Goal: Information Seeking & Learning: Find specific fact

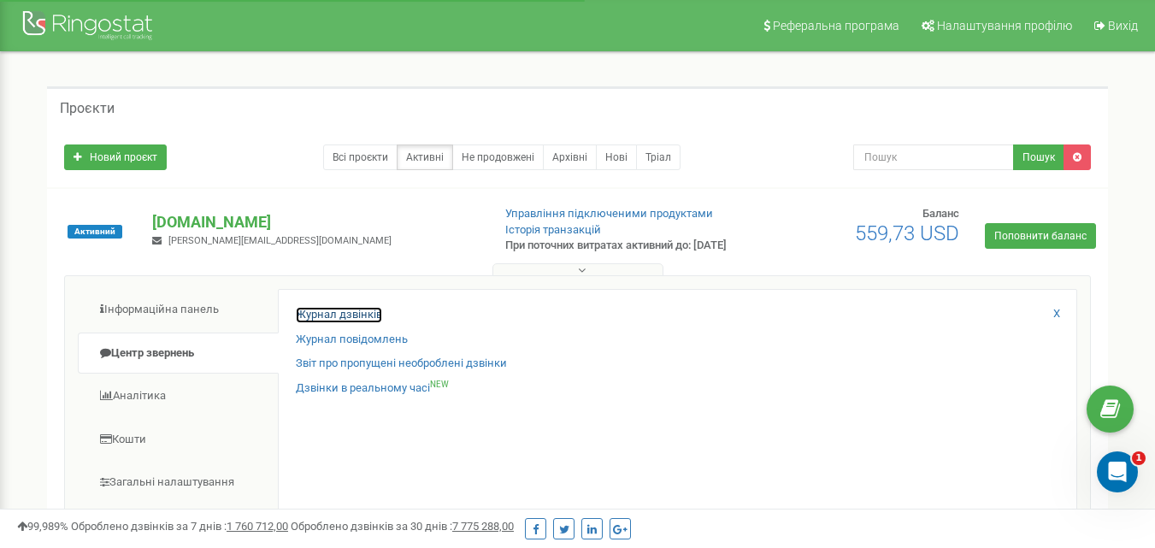
click at [297, 323] on link "Журнал дзвінків" at bounding box center [339, 315] width 86 height 16
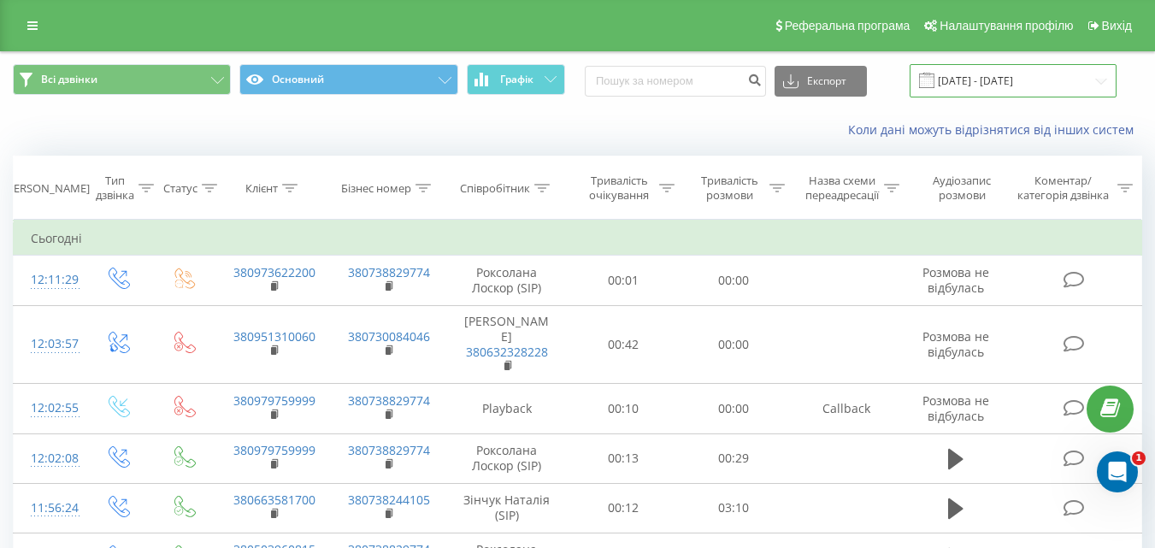
click at [988, 73] on input "[DATE] - [DATE]" at bounding box center [1013, 80] width 207 height 33
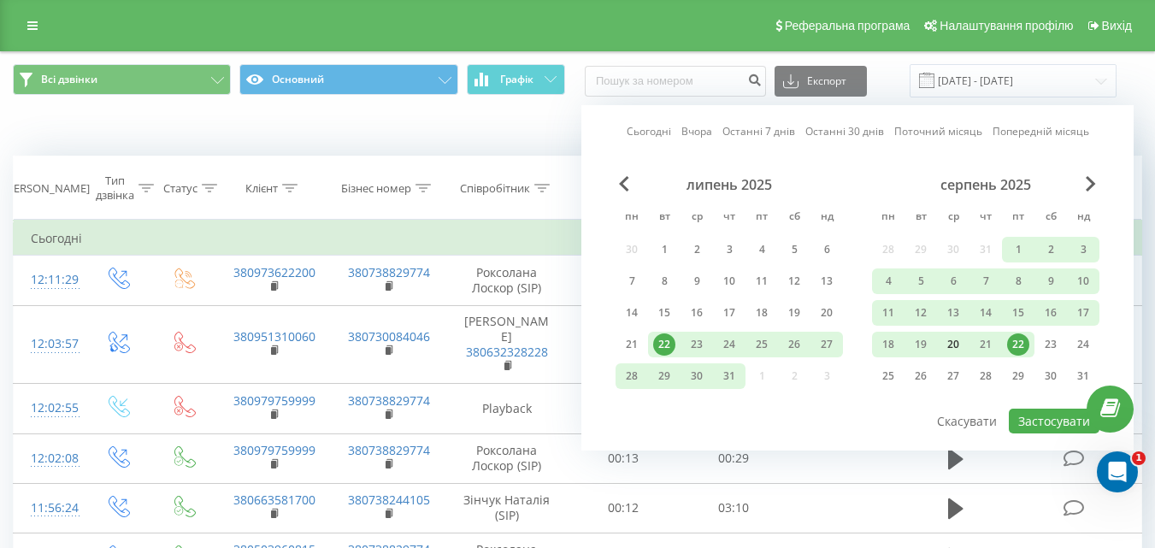
click at [957, 341] on div "20" at bounding box center [953, 344] width 22 height 22
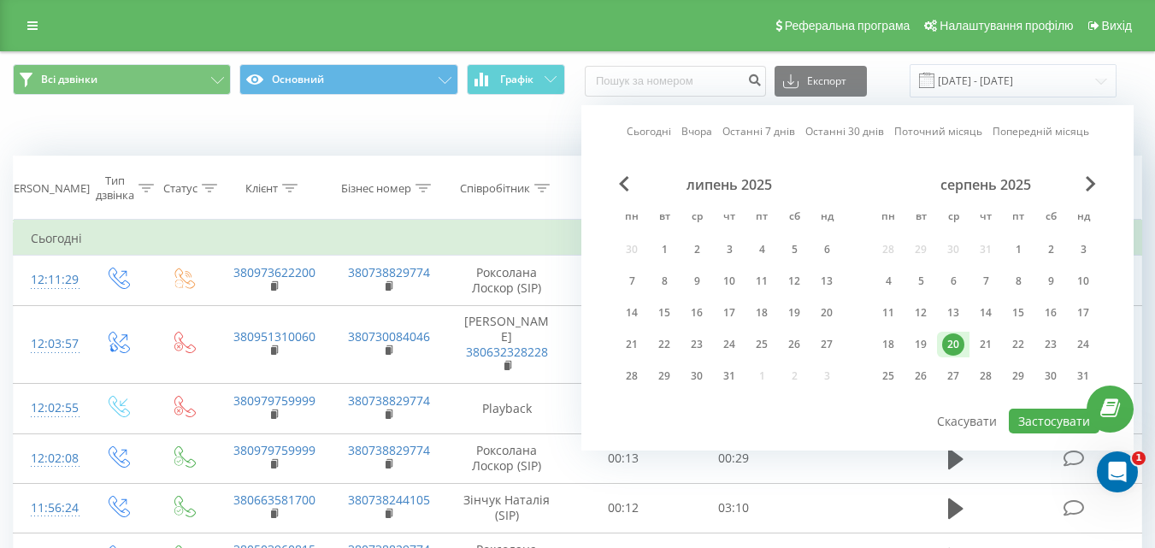
click at [957, 341] on div "20" at bounding box center [953, 344] width 22 height 22
click at [1039, 417] on button "Застосувати" at bounding box center [1054, 421] width 91 height 25
type input "[DATE] - [DATE]"
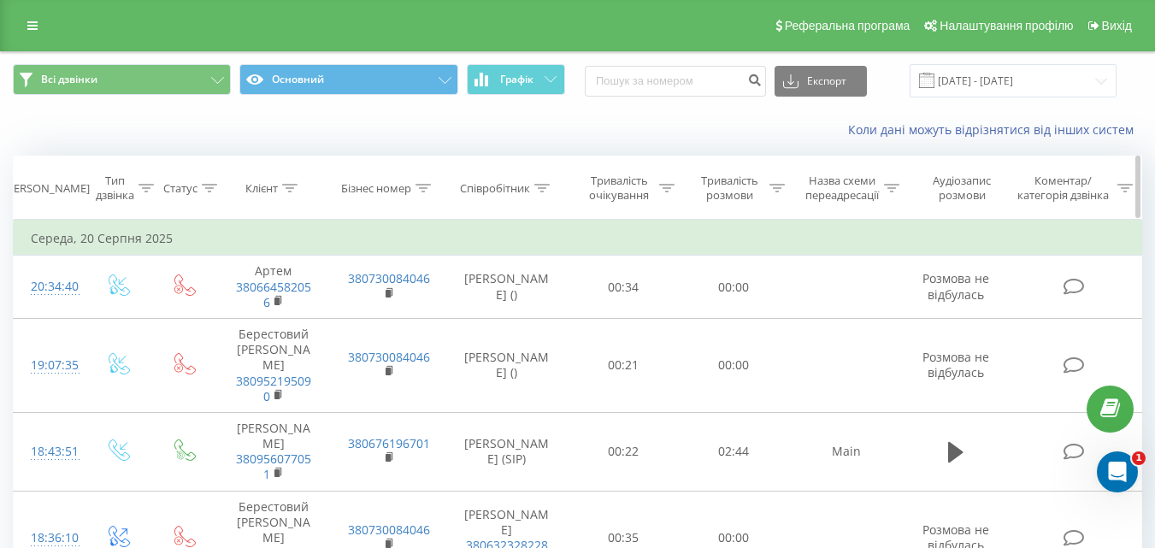
click at [512, 189] on div "Співробітник" at bounding box center [495, 188] width 70 height 15
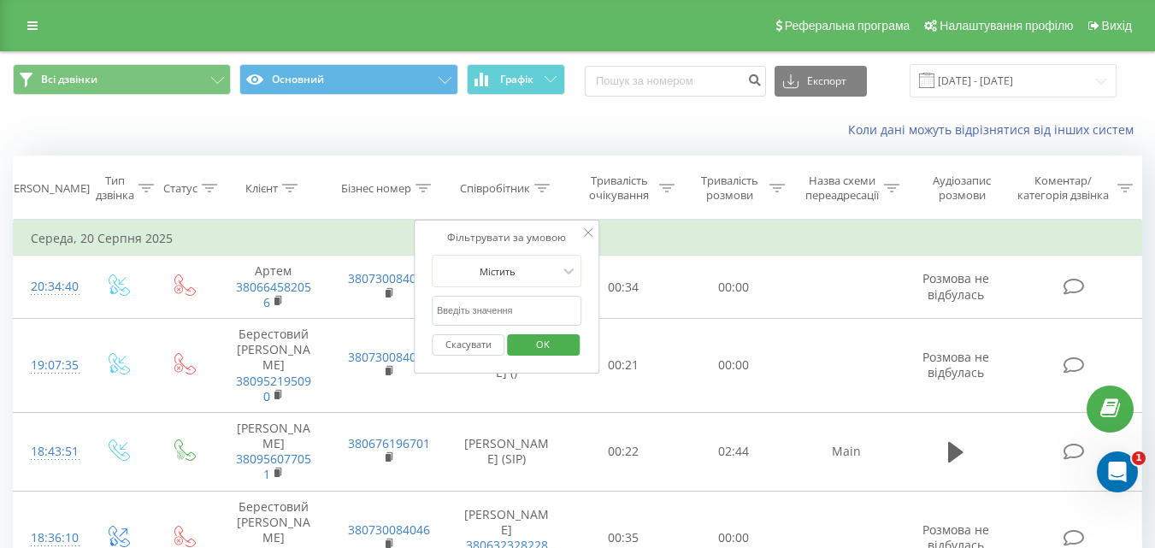
click at [518, 310] on input "text" at bounding box center [507, 311] width 150 height 30
type input "Роксолана"
drag, startPoint x: 543, startPoint y: 343, endPoint x: 853, endPoint y: 263, distance: 320.6
click at [545, 341] on span "OK" at bounding box center [543, 344] width 48 height 27
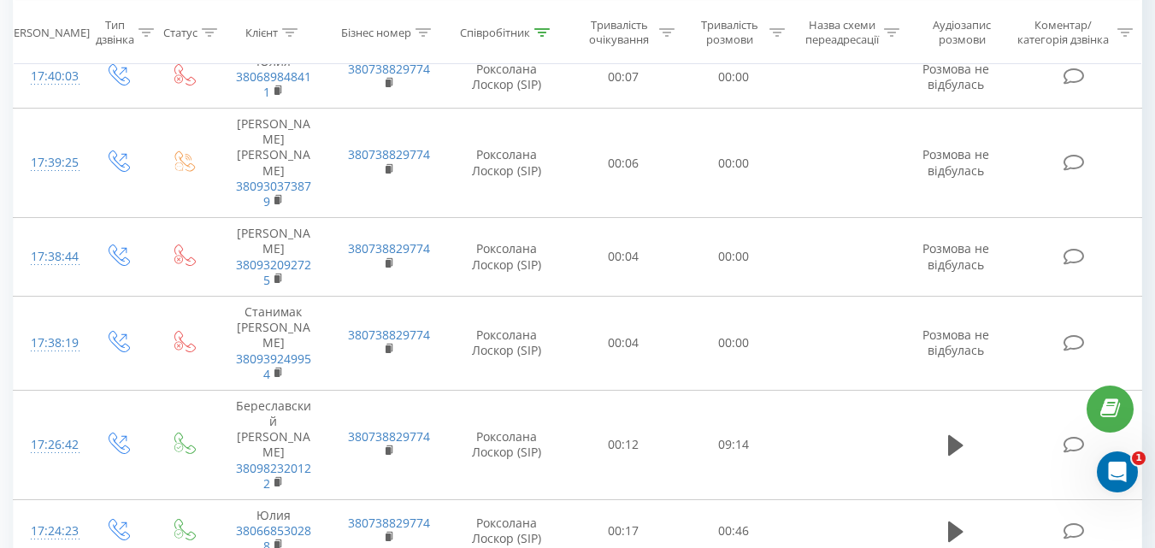
scroll to position [1671, 0]
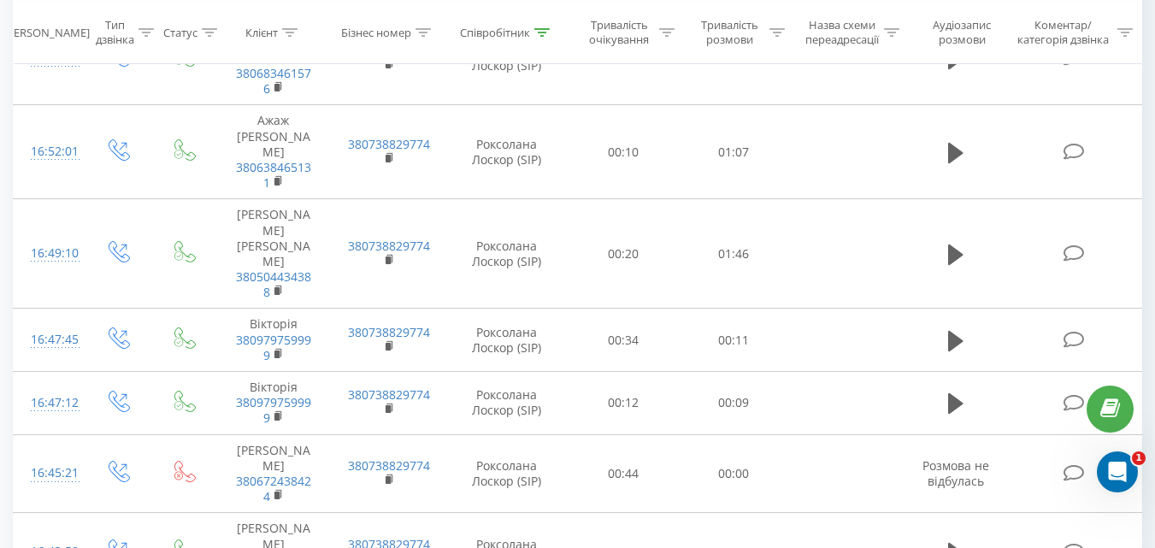
drag, startPoint x: 147, startPoint y: 499, endPoint x: 868, endPoint y: 387, distance: 729.6
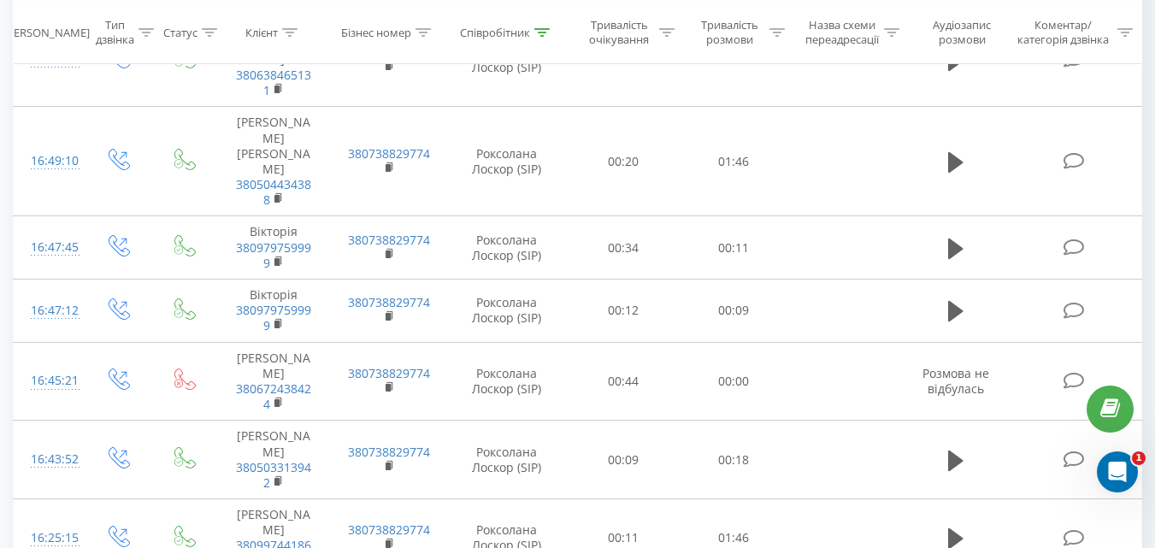
scroll to position [2204, 0]
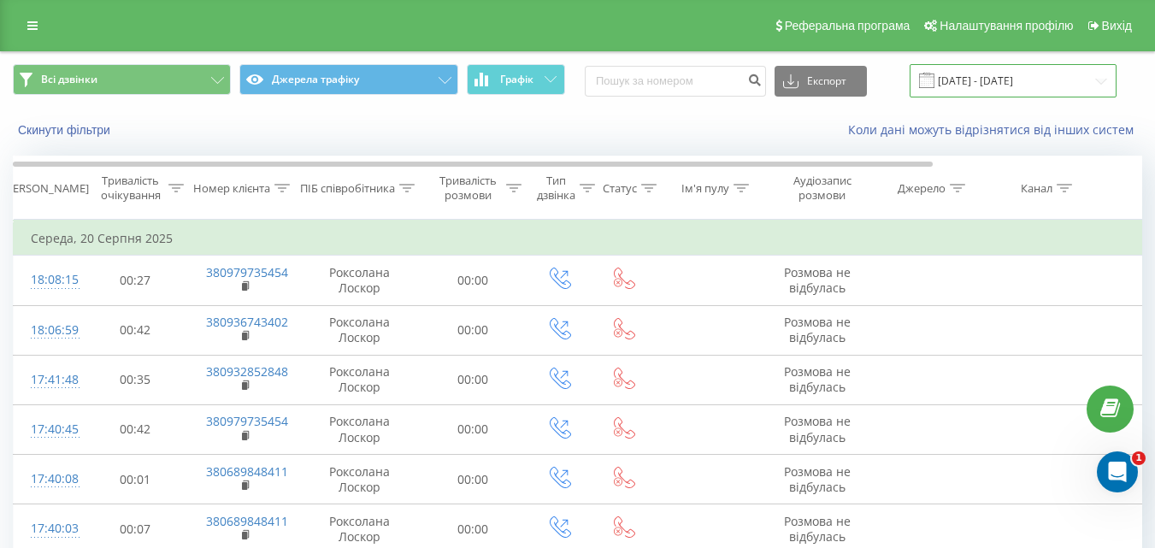
click at [974, 75] on input "[DATE] - [DATE]" at bounding box center [1013, 80] width 207 height 33
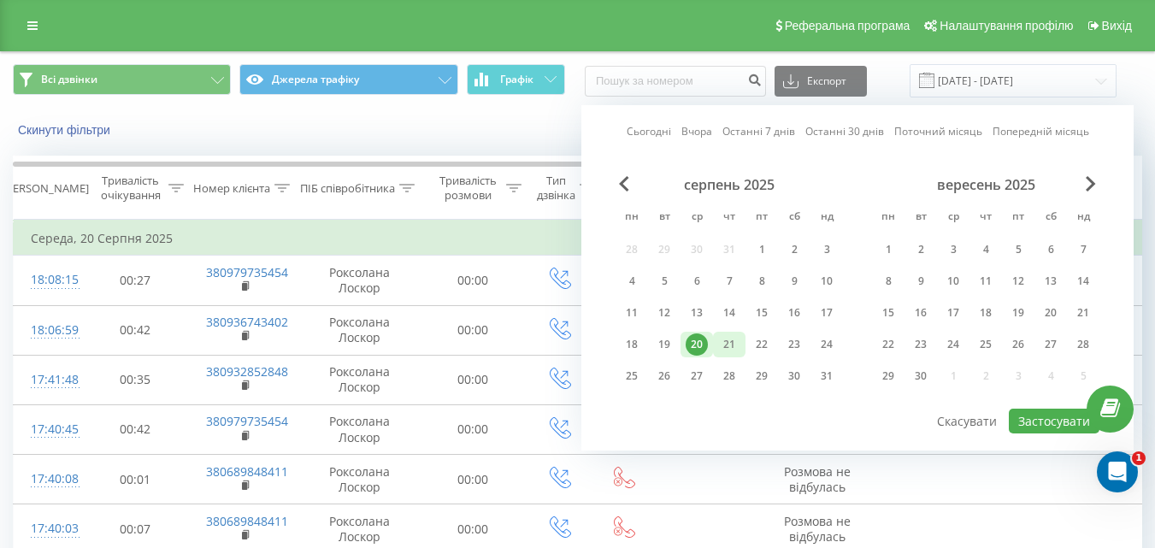
click at [728, 341] on div "21" at bounding box center [729, 344] width 22 height 22
click at [1034, 422] on button "Застосувати" at bounding box center [1054, 421] width 91 height 25
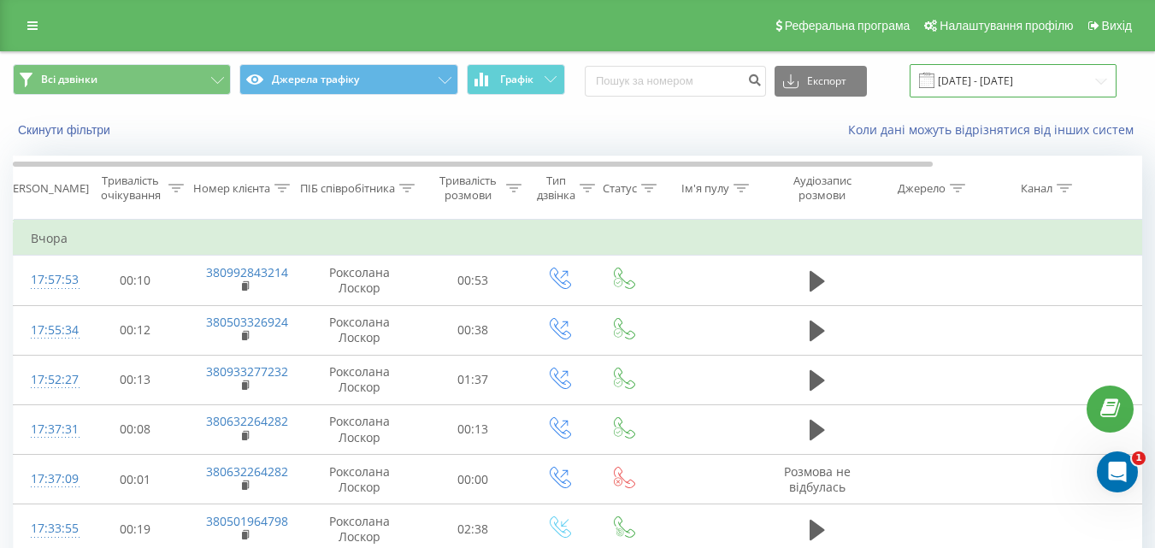
click at [980, 79] on input "[DATE] - [DATE]" at bounding box center [1013, 80] width 207 height 33
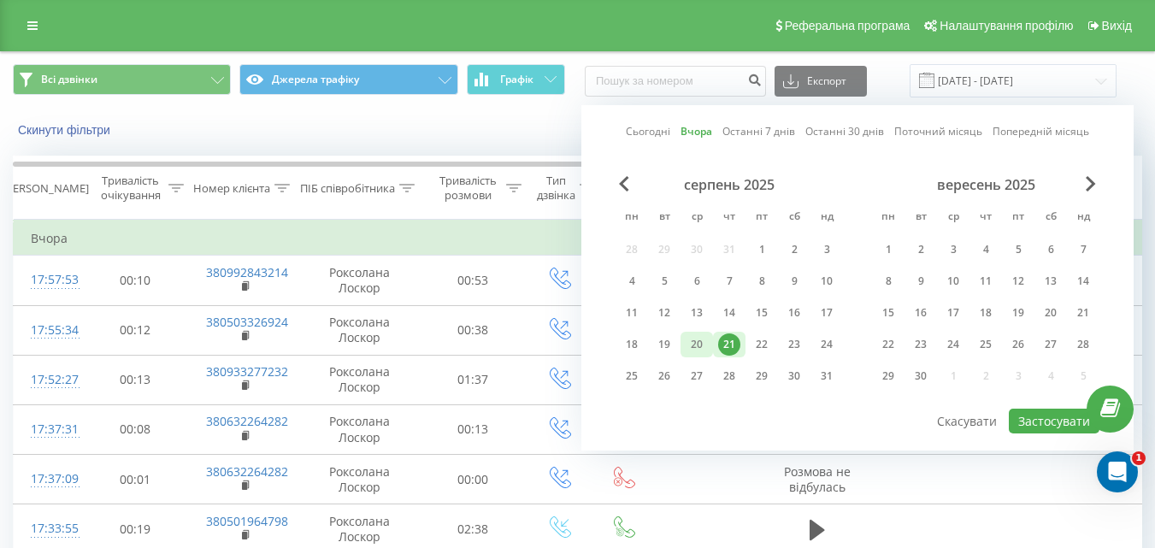
click at [699, 346] on div "20" at bounding box center [697, 344] width 22 height 22
drag, startPoint x: 1052, startPoint y: 421, endPoint x: 375, endPoint y: 257, distance: 696.9
click at [1052, 422] on button "Застосувати" at bounding box center [1054, 421] width 91 height 25
type input "[DATE] - [DATE]"
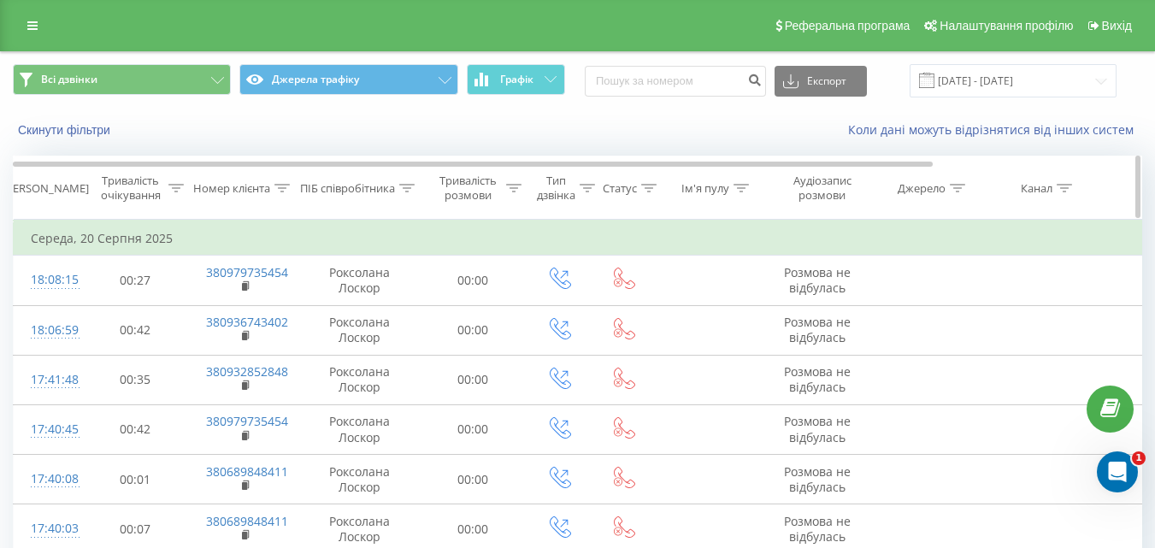
click at [364, 187] on div "ПІБ співробітника" at bounding box center [347, 188] width 95 height 15
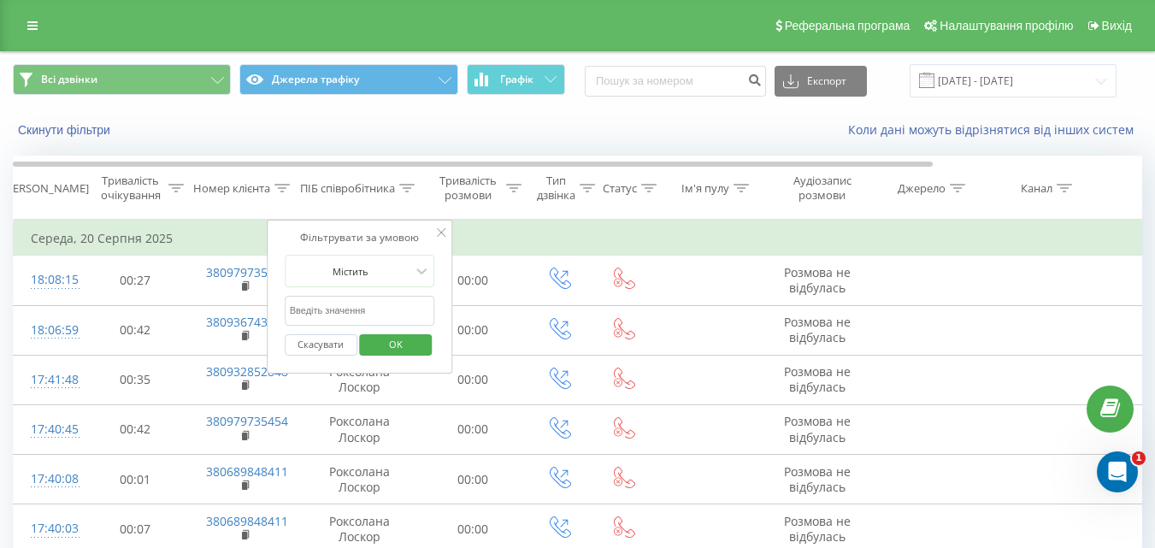
click at [338, 309] on input "text" at bounding box center [360, 311] width 150 height 30
click at [333, 304] on input "Сергій Хлапатура" at bounding box center [360, 311] width 150 height 30
type input "[PERSON_NAME]"
click at [381, 346] on span "OK" at bounding box center [396, 344] width 48 height 27
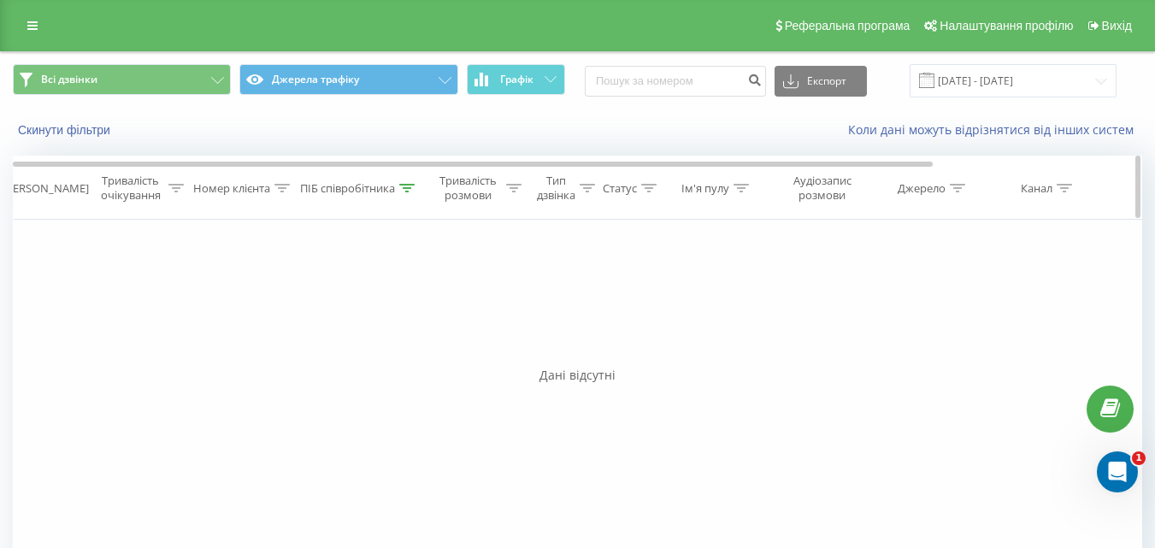
click at [345, 188] on div "ПІБ співробітника" at bounding box center [347, 188] width 95 height 15
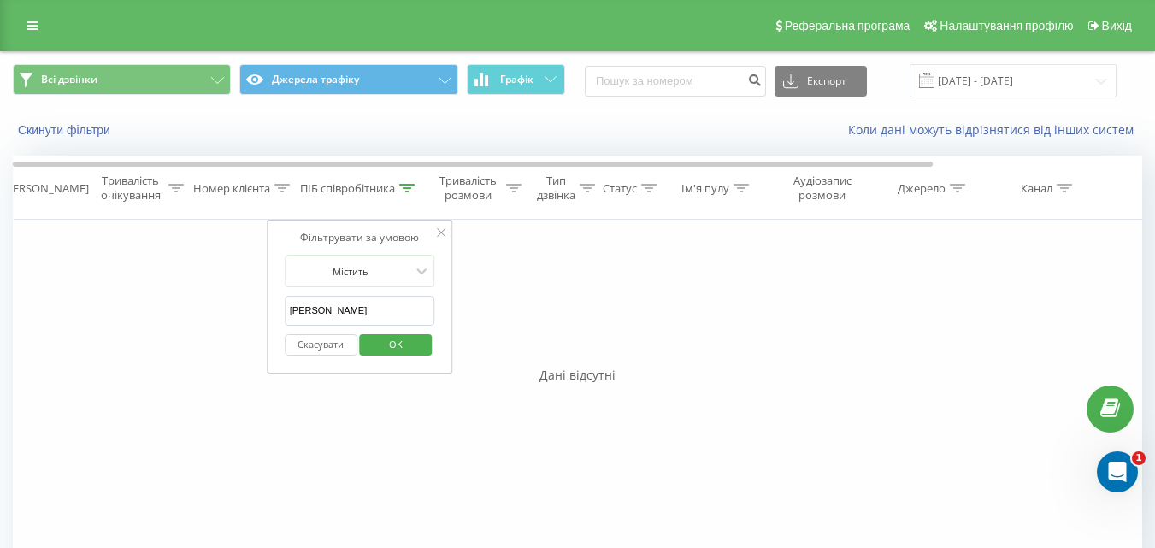
click at [335, 304] on input "[PERSON_NAME]" at bounding box center [360, 311] width 150 height 30
click at [375, 341] on span "OK" at bounding box center [396, 344] width 48 height 27
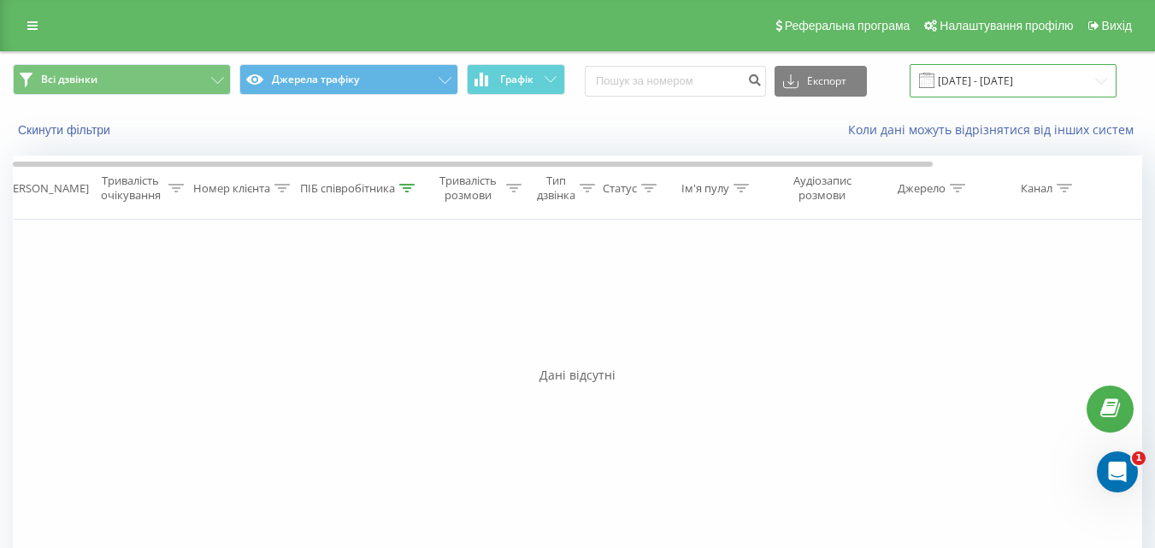
click at [1008, 80] on input "[DATE] - [DATE]" at bounding box center [1013, 80] width 207 height 33
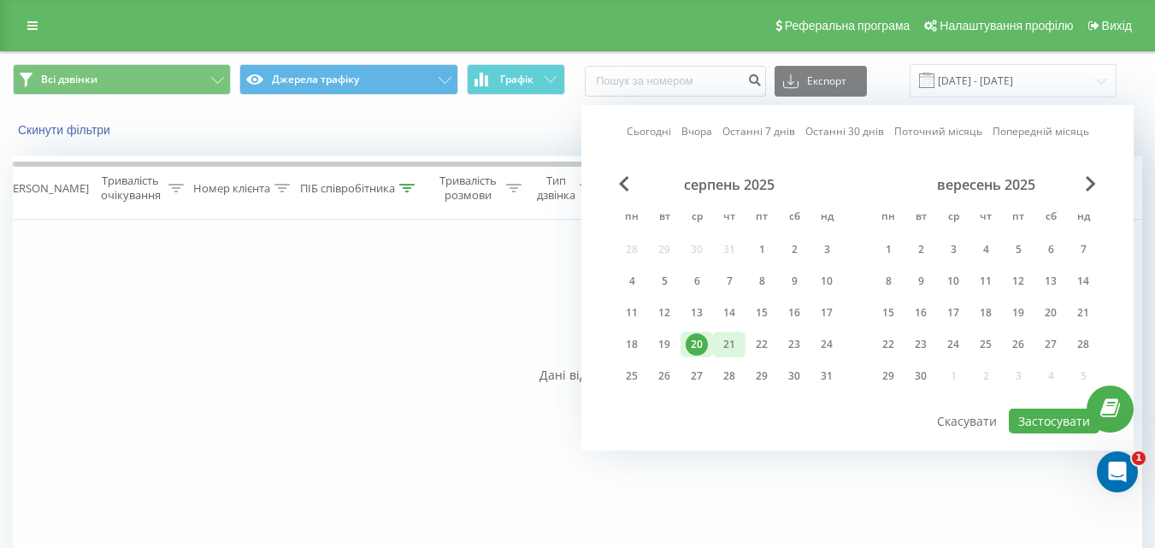
click at [726, 345] on div "21" at bounding box center [729, 344] width 22 height 22
drag, startPoint x: 726, startPoint y: 345, endPoint x: 1053, endPoint y: 420, distance: 335.0
click at [730, 345] on div "21" at bounding box center [729, 344] width 22 height 22
click at [1072, 418] on button "Застосувати" at bounding box center [1054, 421] width 91 height 25
type input "[DATE] - [DATE]"
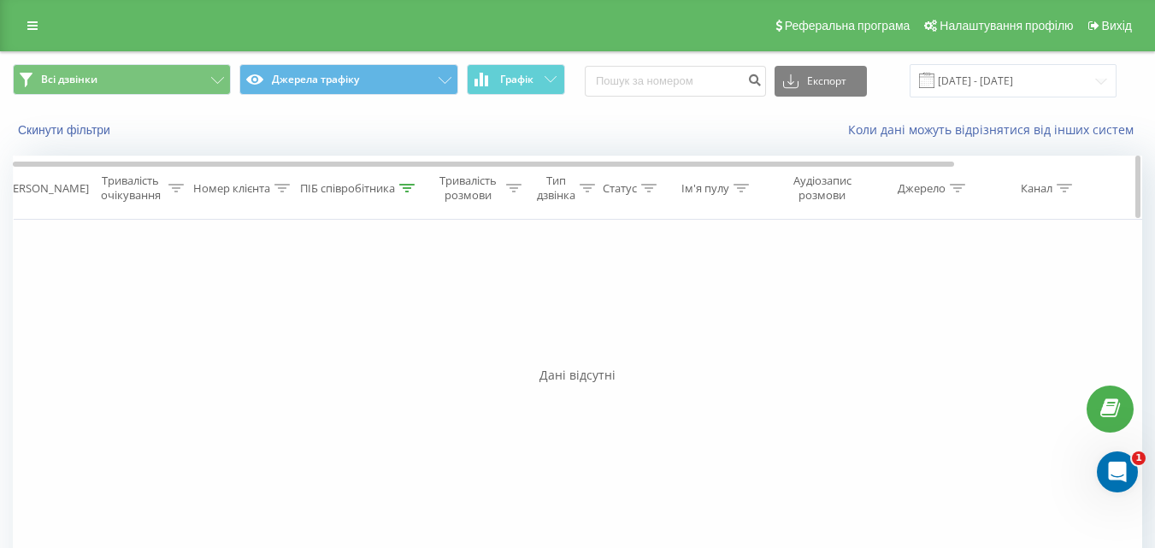
click at [349, 190] on div "ПІБ співробітника" at bounding box center [347, 188] width 95 height 15
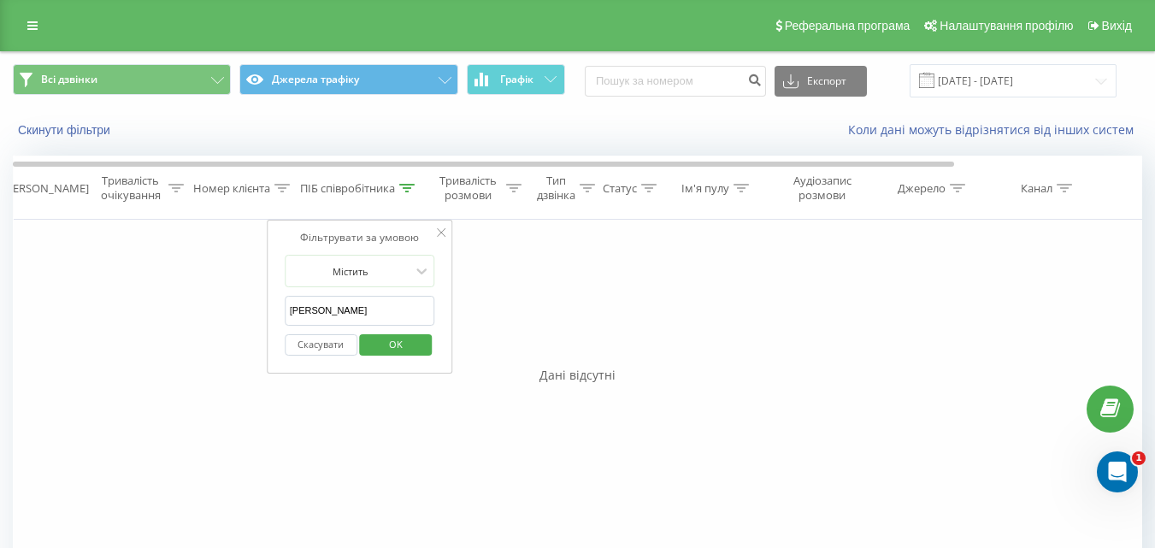
click at [390, 308] on input "[PERSON_NAME]" at bounding box center [360, 311] width 150 height 30
type input "С"
type input "[PERSON_NAME]"
click at [556, 298] on div "Фільтрувати за умовою Дорівнює Скасувати OK Фільтрувати за умовою Містить Скасу…" at bounding box center [578, 412] width 1130 height 385
click at [412, 340] on span "OK" at bounding box center [396, 344] width 48 height 27
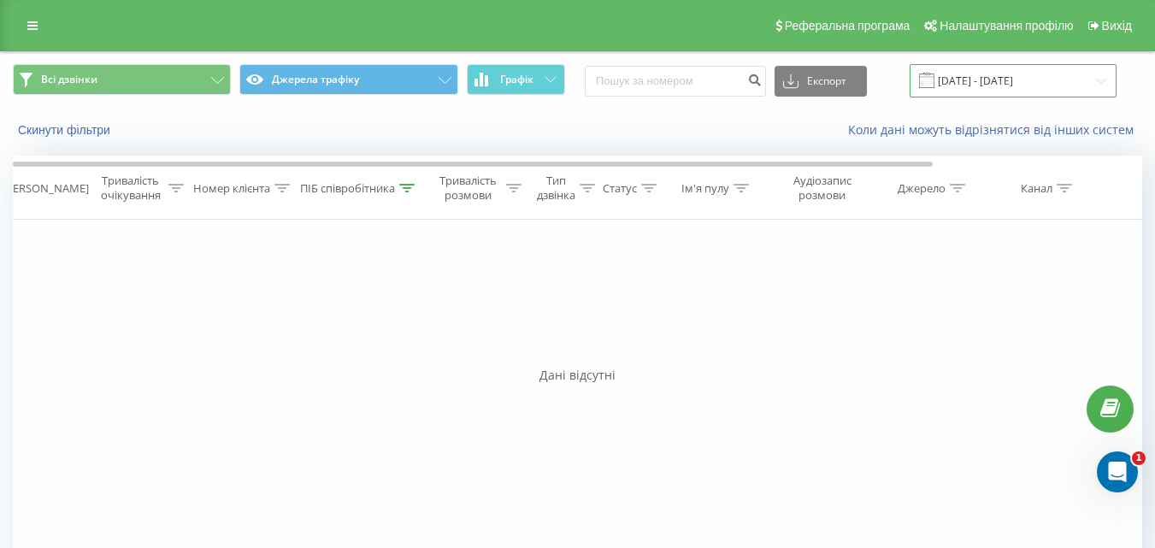
click at [980, 76] on input "[DATE] - [DATE]" at bounding box center [1013, 80] width 207 height 33
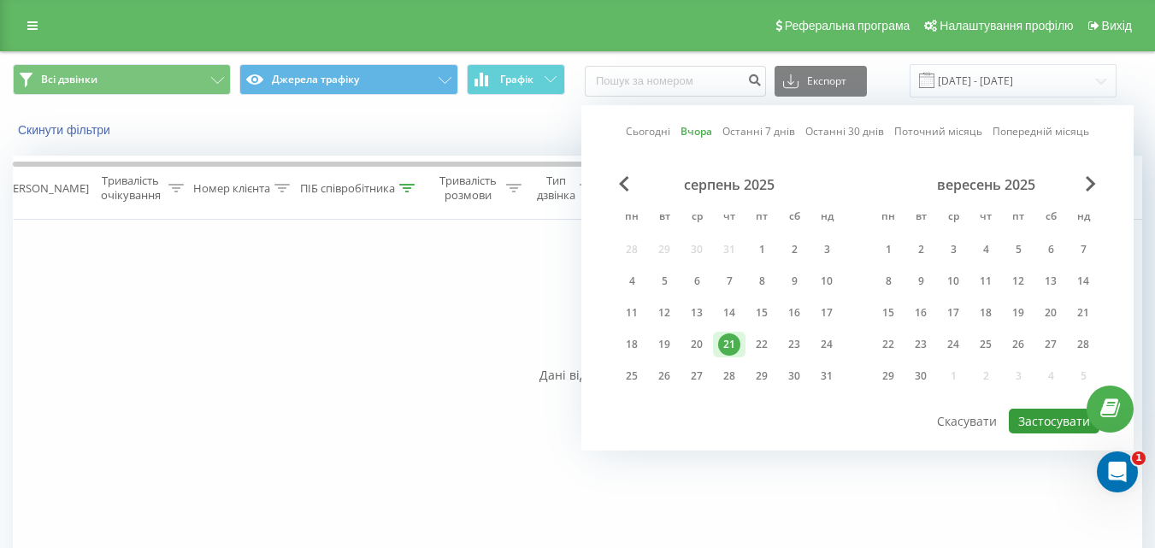
click at [1070, 422] on button "Застосувати" at bounding box center [1054, 421] width 91 height 25
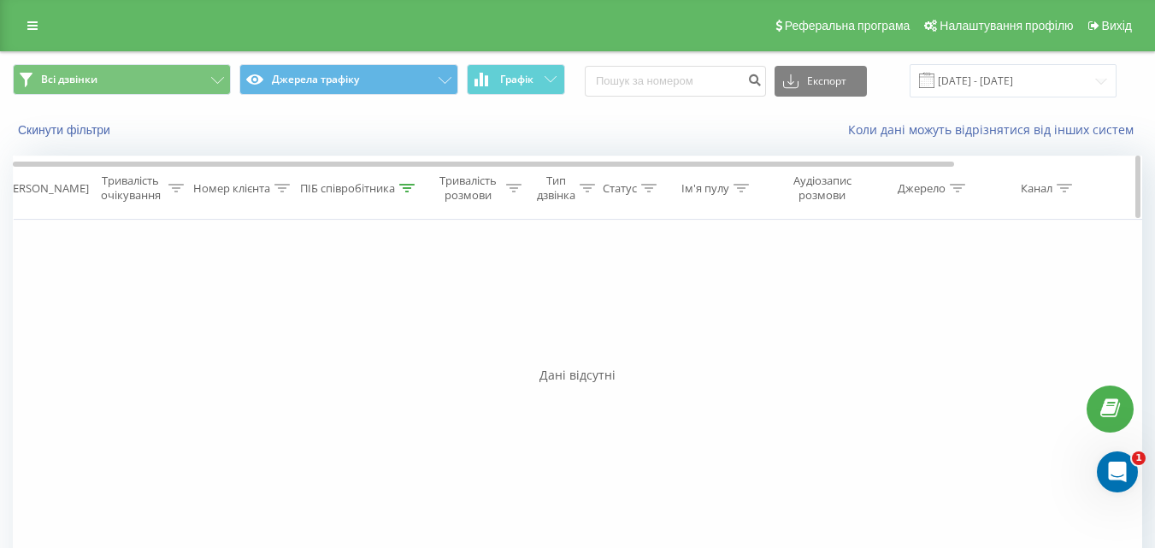
click at [322, 192] on div "ПІБ співробітника" at bounding box center [347, 188] width 95 height 15
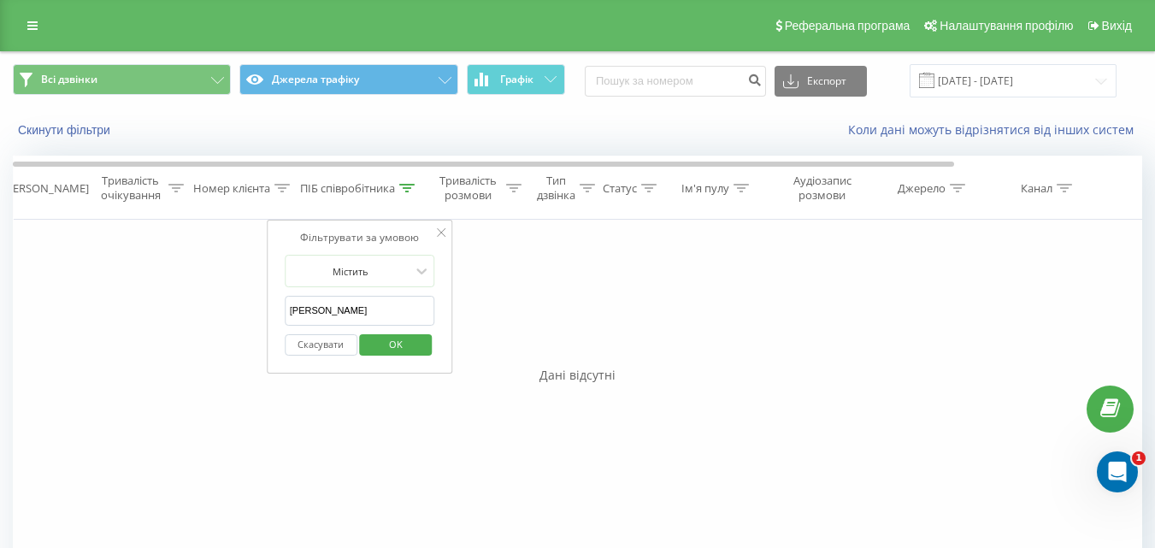
drag, startPoint x: 329, startPoint y: 344, endPoint x: 669, endPoint y: 351, distance: 339.5
click at [333, 348] on button "Скасувати" at bounding box center [321, 344] width 73 height 21
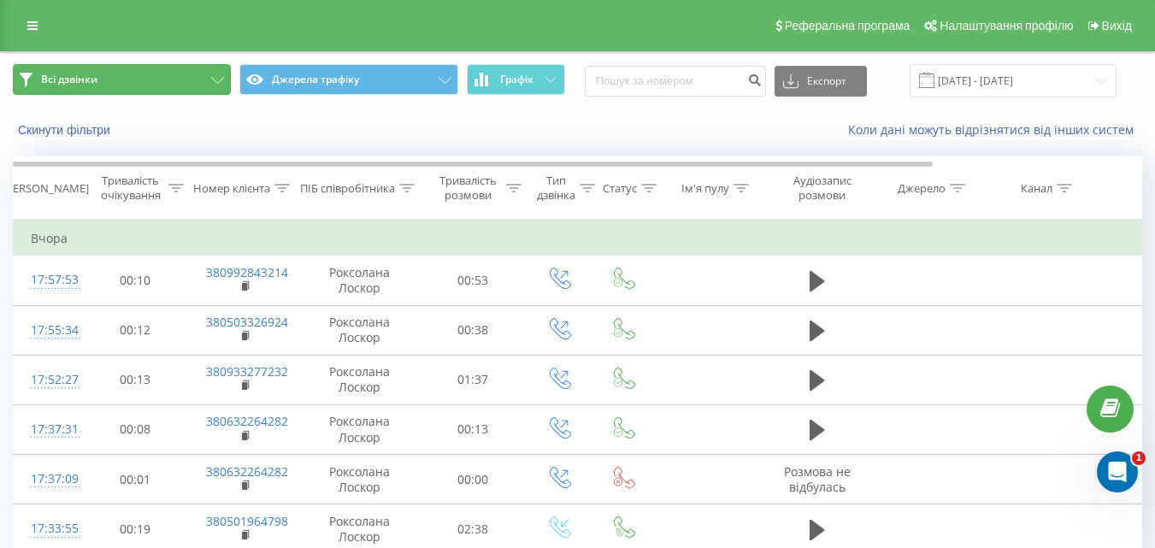
drag, startPoint x: 41, startPoint y: 75, endPoint x: 467, endPoint y: 154, distance: 433.0
click at [42, 75] on span "Всі дзвінки" at bounding box center [69, 80] width 56 height 14
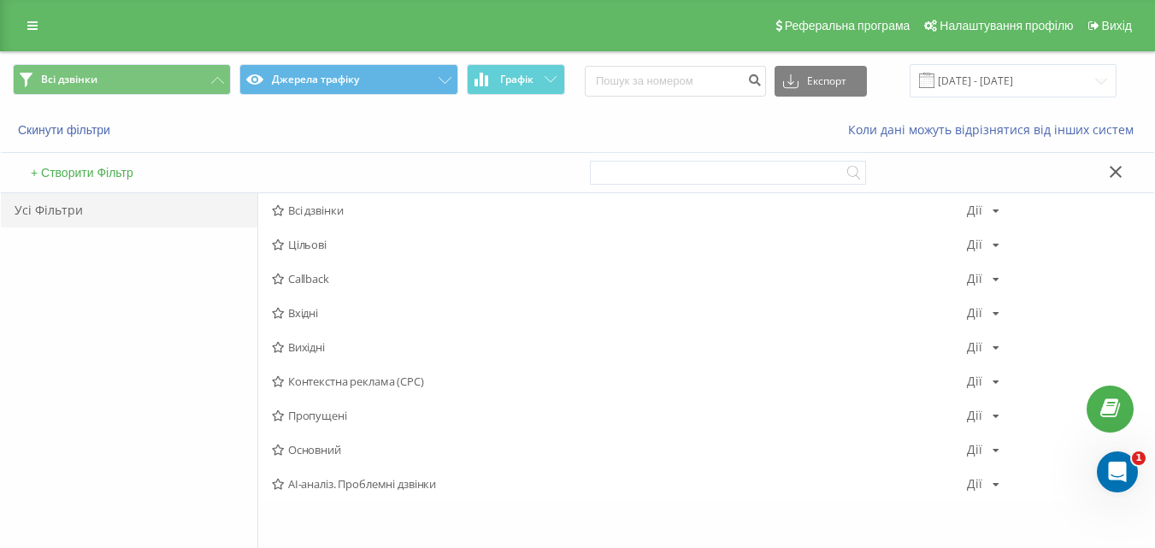
click at [541, 131] on div "Коли дані можуть відрізнятися вiд інших систем" at bounding box center [794, 129] width 721 height 17
click at [1116, 169] on icon at bounding box center [1116, 172] width 13 height 12
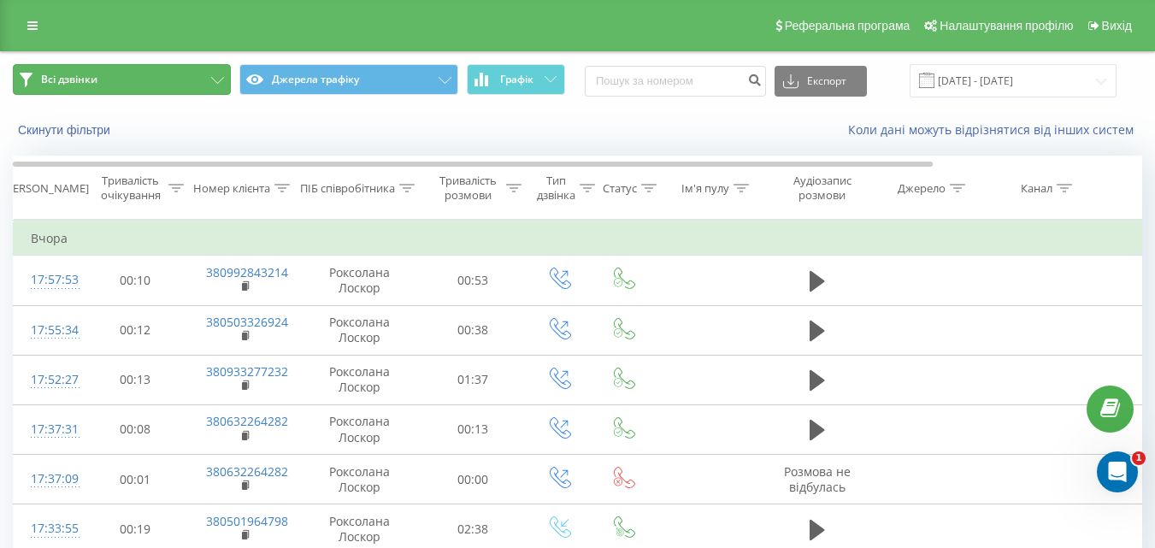
click at [70, 74] on span "Всі дзвінки" at bounding box center [69, 80] width 56 height 14
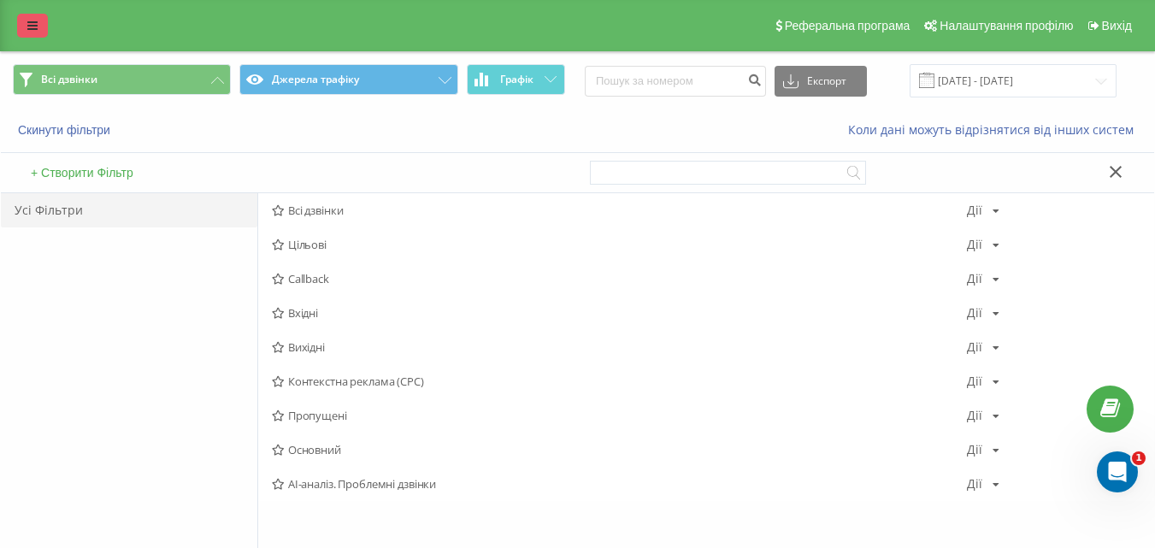
click at [38, 26] on link at bounding box center [32, 26] width 31 height 24
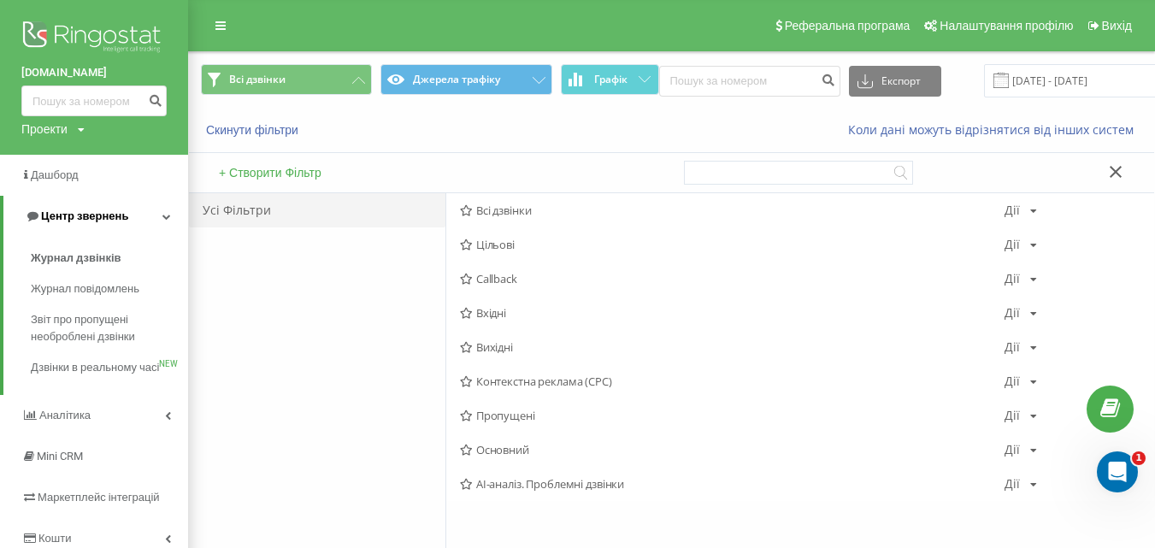
click at [70, 215] on span "Центр звернень" at bounding box center [84, 216] width 87 height 13
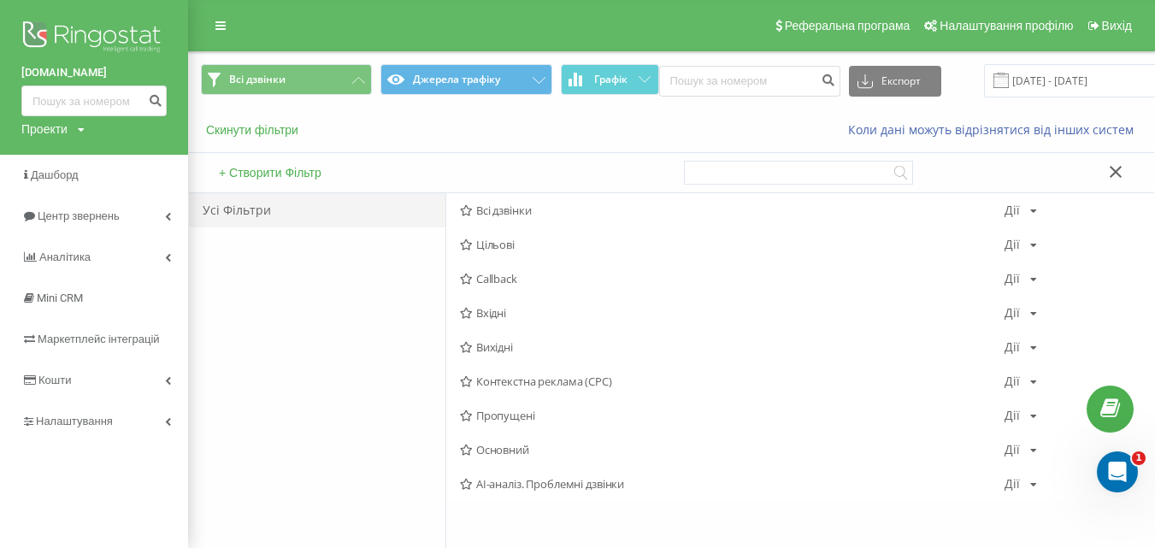
click at [244, 125] on button "Скинути фільтри" at bounding box center [254, 129] width 106 height 15
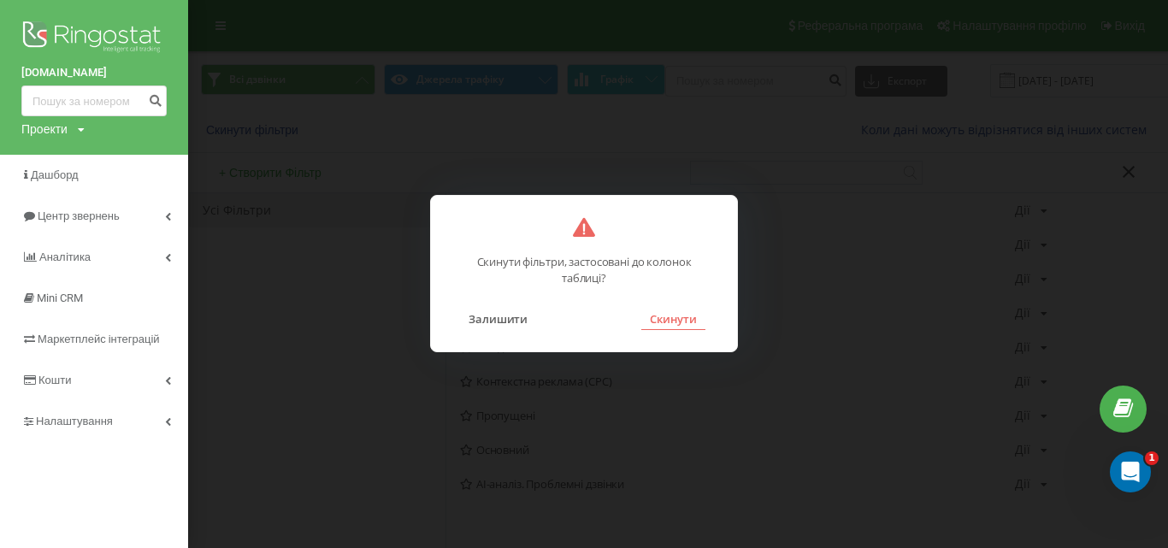
click at [698, 323] on button "Скинути" at bounding box center [673, 319] width 64 height 22
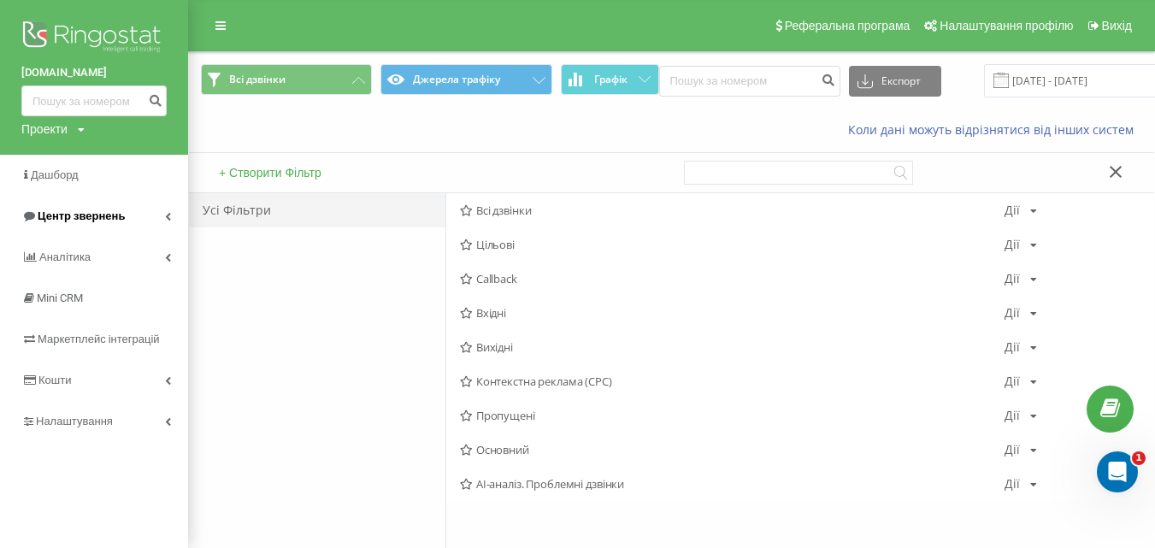
click at [80, 215] on span "Центр звернень" at bounding box center [81, 216] width 87 height 13
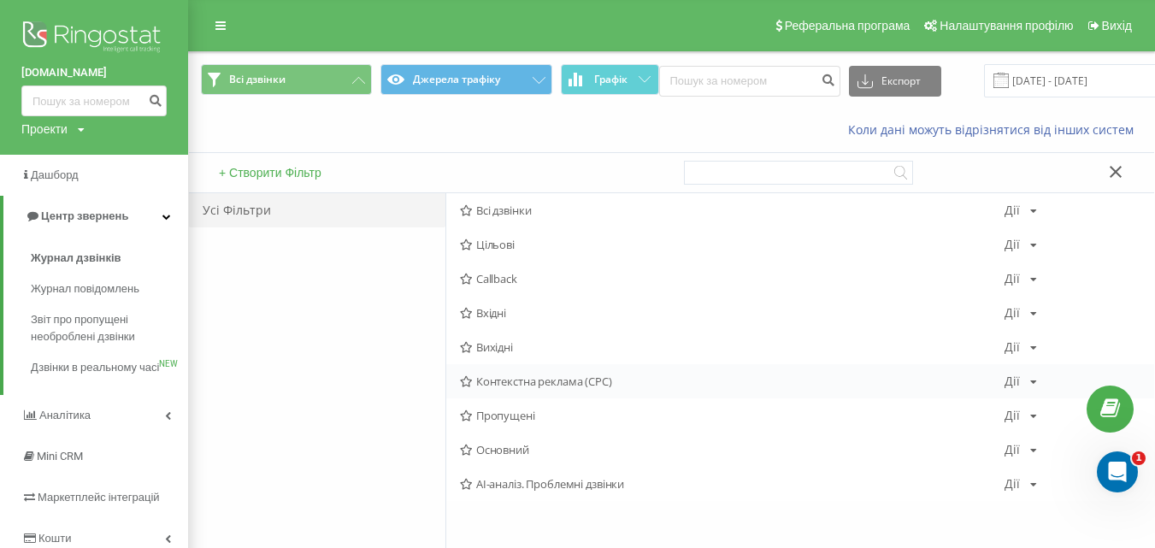
drag, startPoint x: 84, startPoint y: 256, endPoint x: 738, endPoint y: 375, distance: 665.0
click at [86, 255] on span "Журнал дзвінків" at bounding box center [76, 258] width 91 height 17
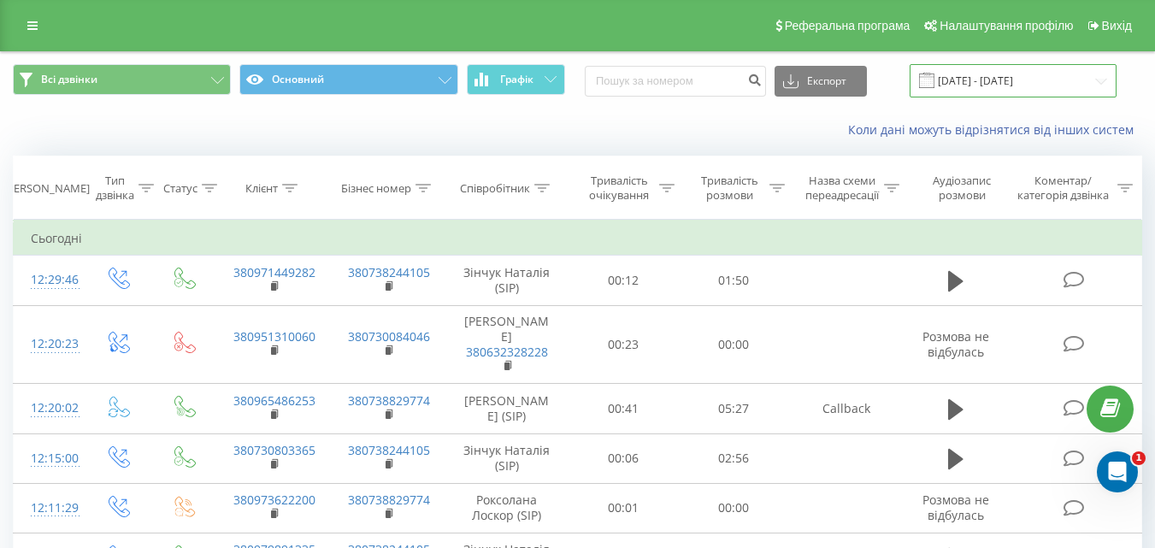
click at [1007, 79] on input "[DATE] - [DATE]" at bounding box center [1013, 80] width 207 height 33
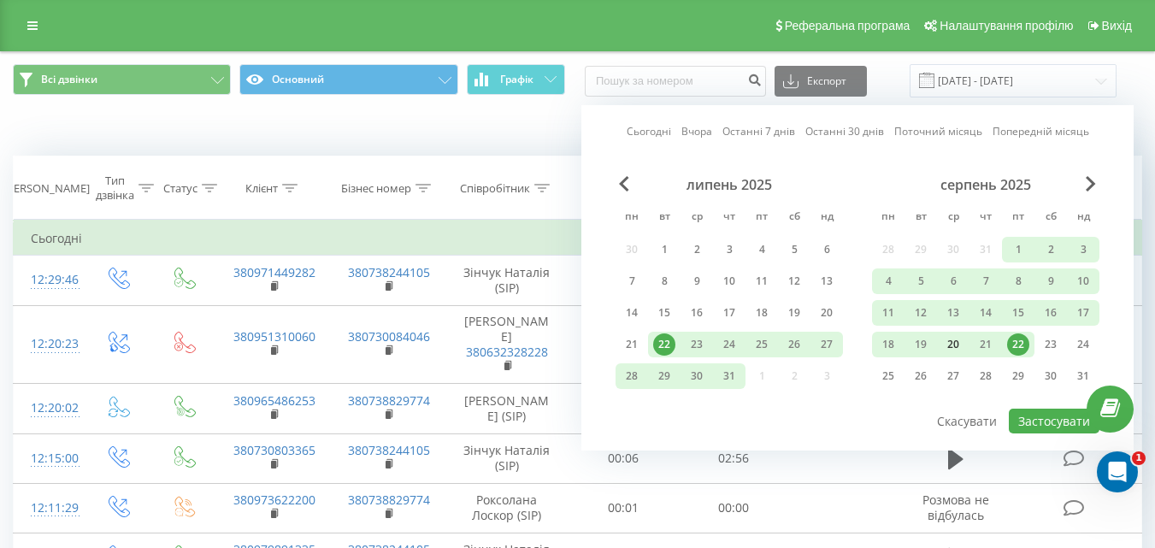
click at [953, 343] on div "20" at bounding box center [953, 344] width 22 height 22
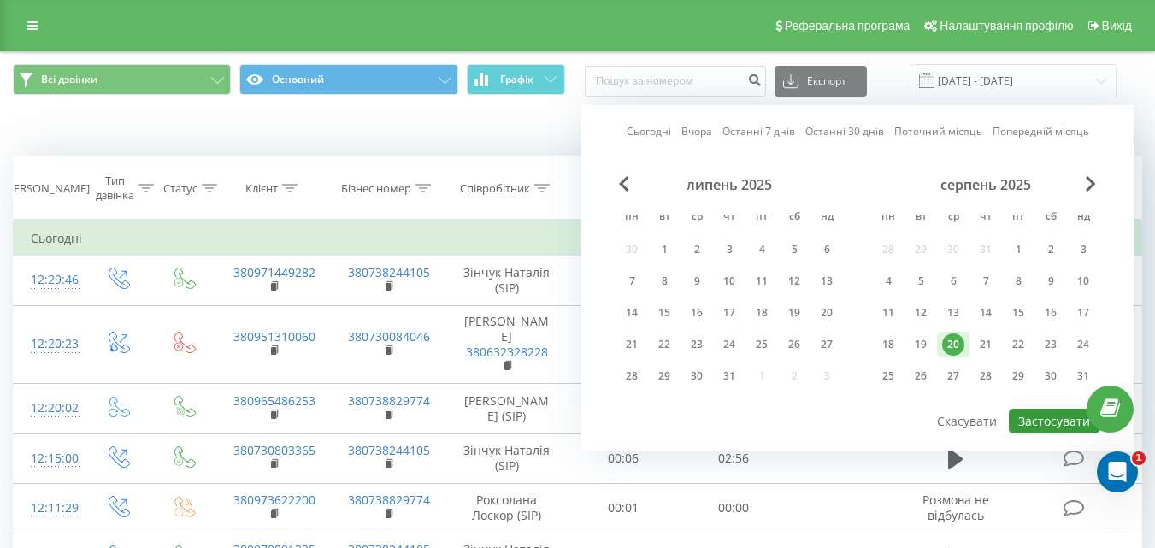
click at [1025, 420] on button "Застосувати" at bounding box center [1054, 421] width 91 height 25
type input "[DATE] - [DATE]"
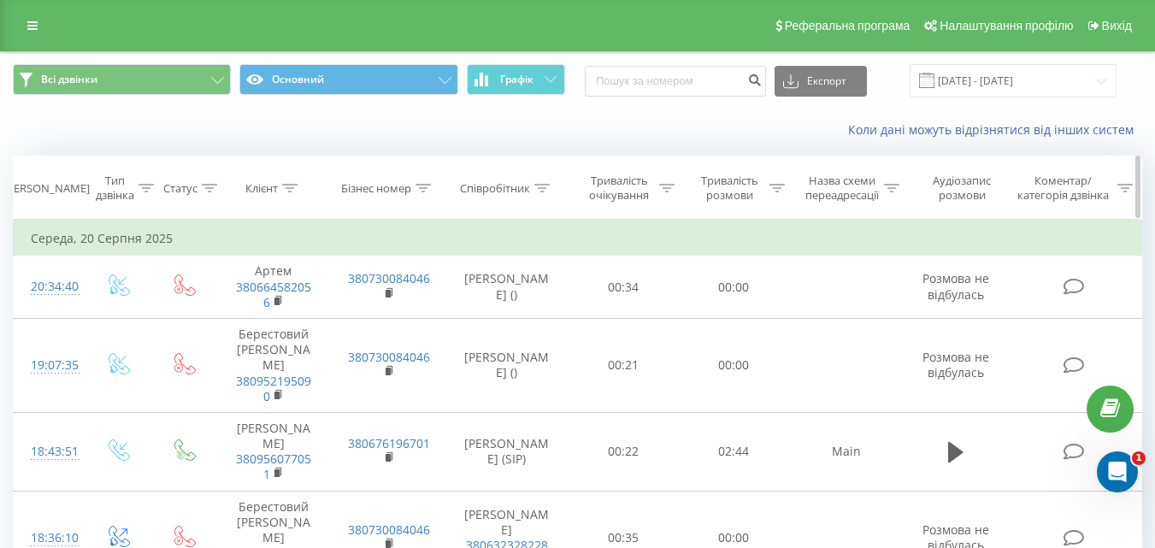
click at [498, 186] on div "Співробітник" at bounding box center [495, 188] width 70 height 15
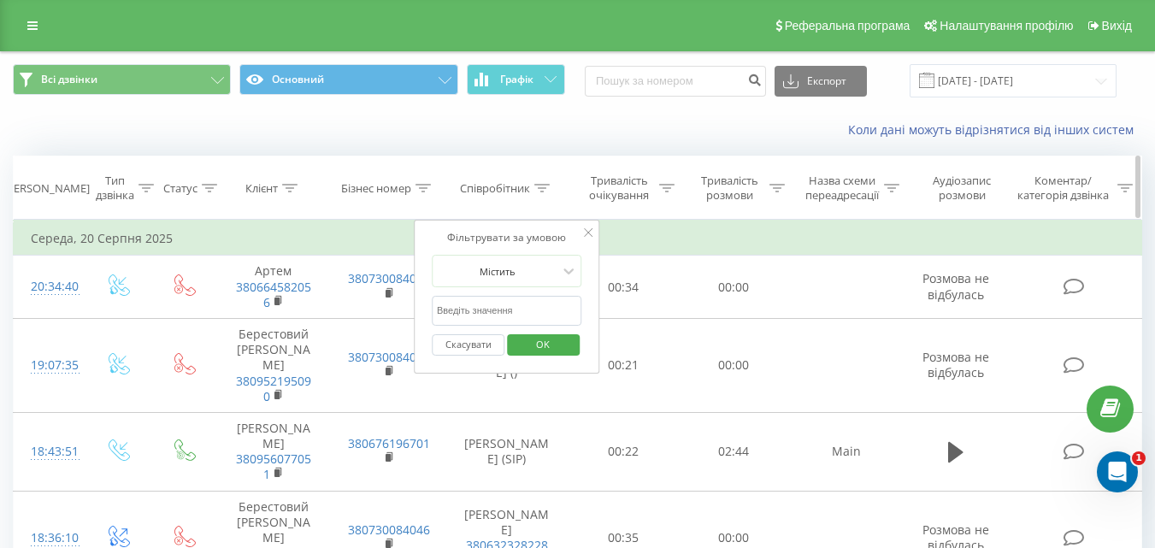
click at [498, 186] on div "Співробітник" at bounding box center [495, 188] width 70 height 15
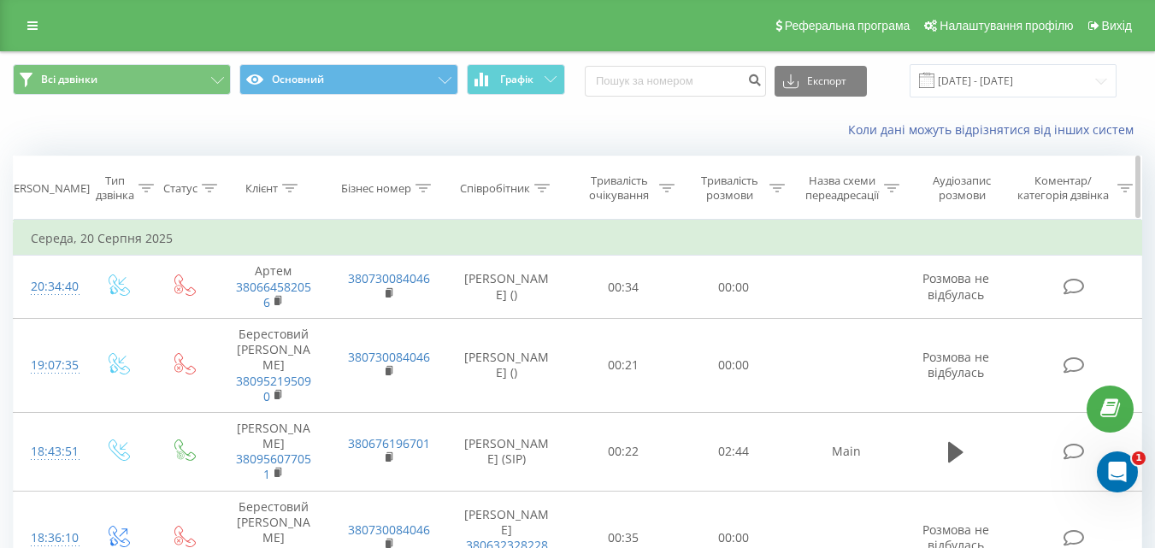
click at [498, 186] on div "Співробітник" at bounding box center [495, 188] width 70 height 15
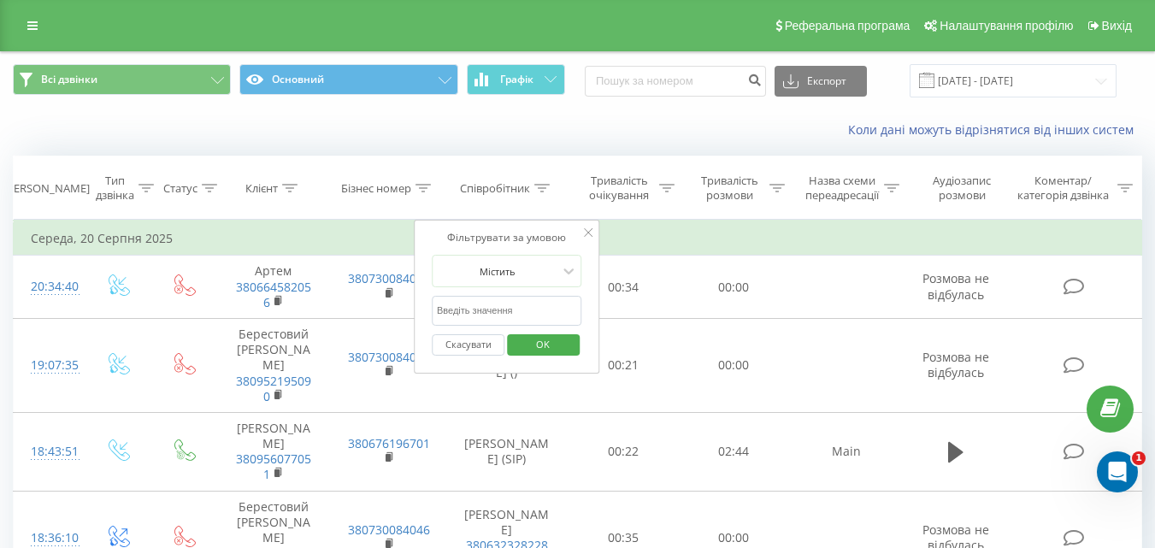
drag, startPoint x: 497, startPoint y: 310, endPoint x: 522, endPoint y: 296, distance: 28.3
click at [497, 309] on input "text" at bounding box center [507, 311] width 150 height 30
click at [550, 341] on span "OK" at bounding box center [543, 344] width 48 height 27
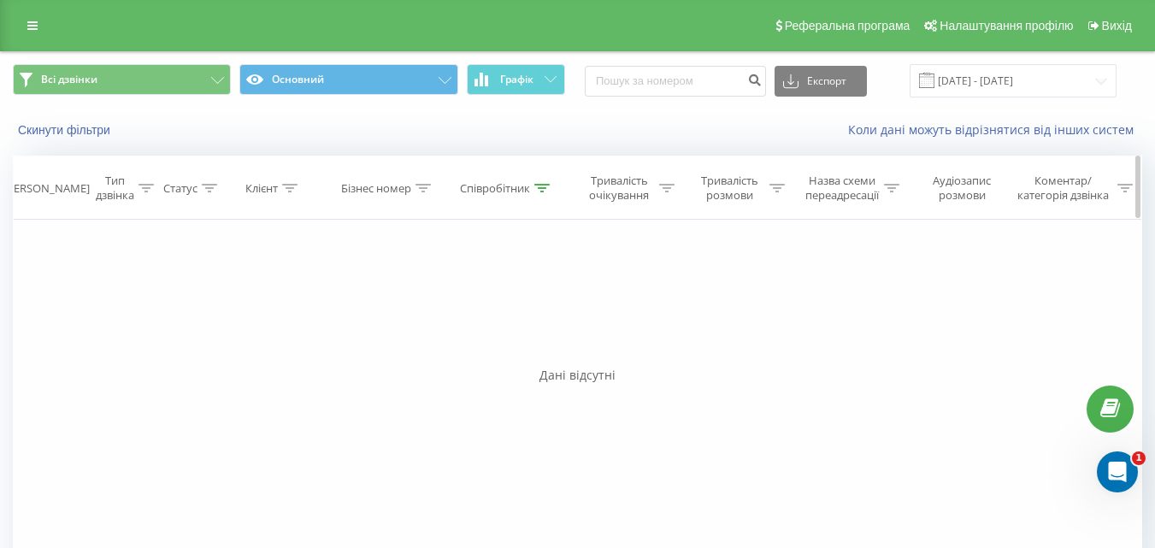
click at [481, 189] on div "Співробітник" at bounding box center [495, 188] width 70 height 15
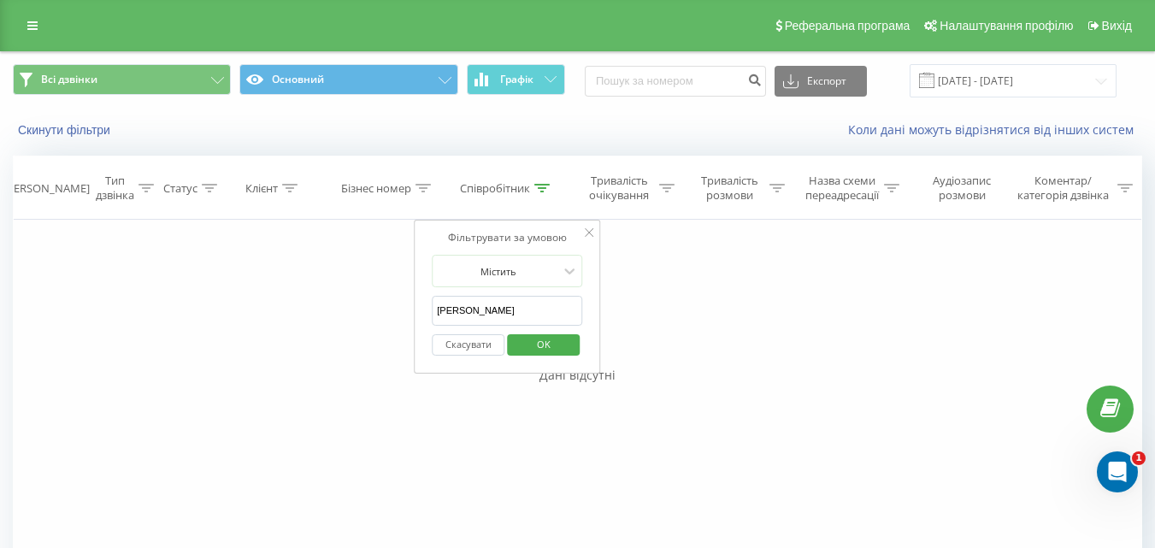
click at [530, 316] on input "[PERSON_NAME]" at bounding box center [507, 311] width 150 height 30
type input "[PERSON_NAME]"
click at [540, 348] on span "OK" at bounding box center [544, 344] width 48 height 27
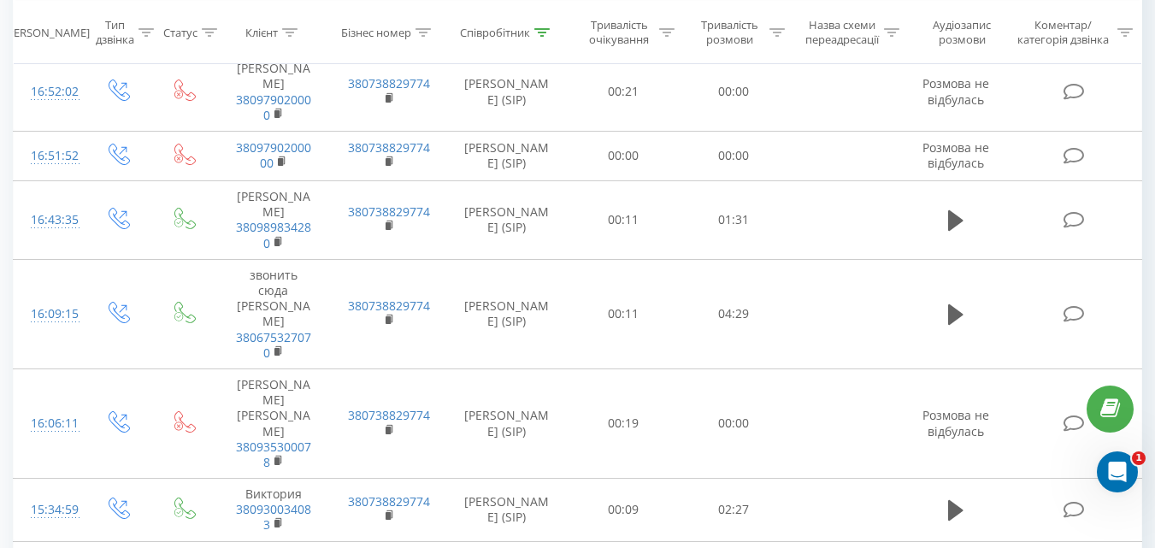
scroll to position [1627, 0]
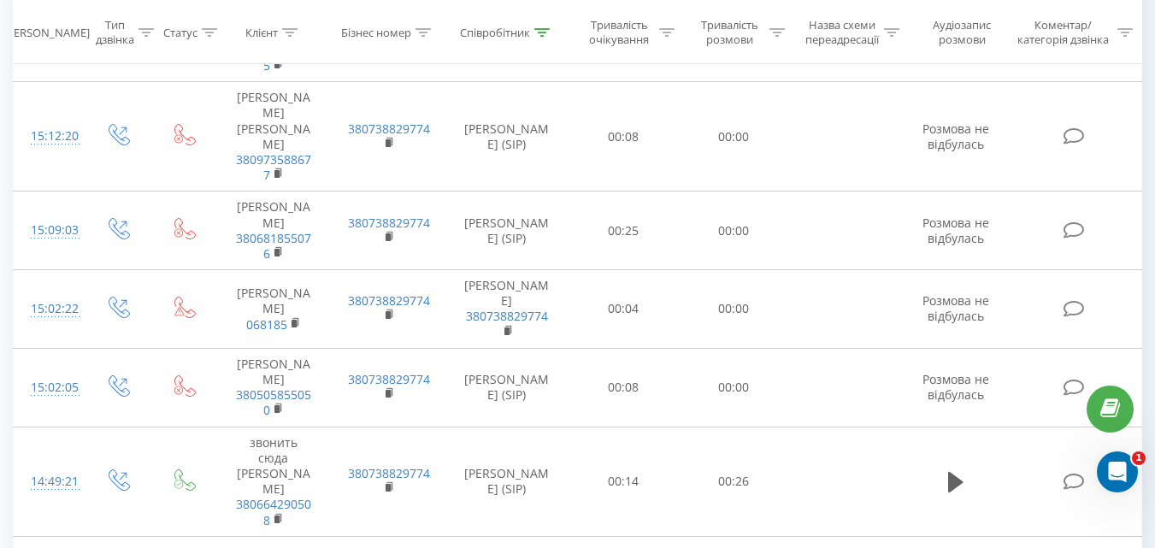
scroll to position [2665, 0]
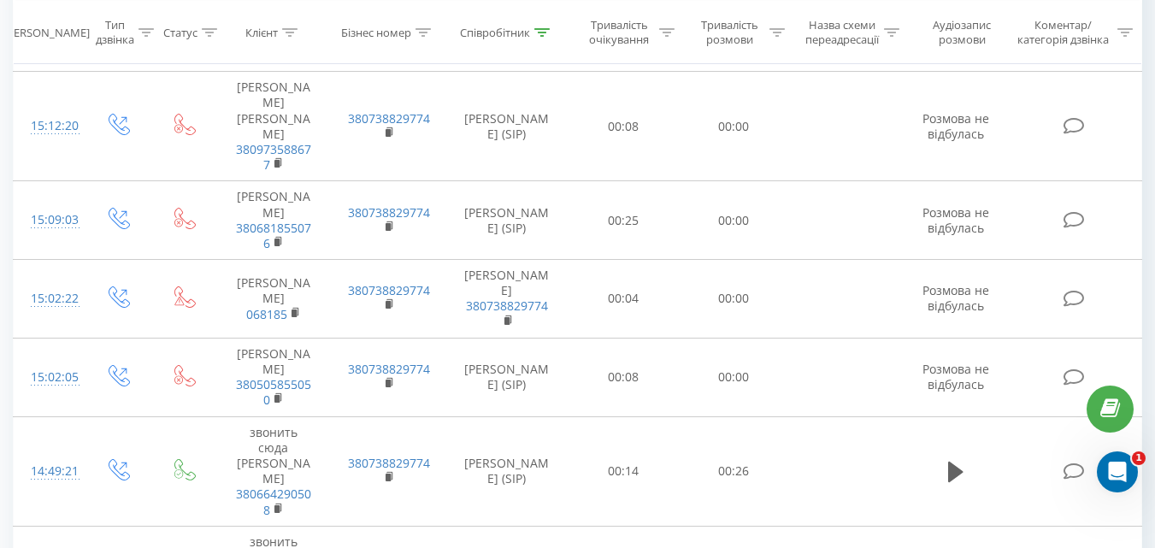
drag, startPoint x: 301, startPoint y: 469, endPoint x: 226, endPoint y: 452, distance: 77.2
copy link "380669728663"
drag, startPoint x: 987, startPoint y: 542, endPoint x: 1049, endPoint y: 542, distance: 62.4
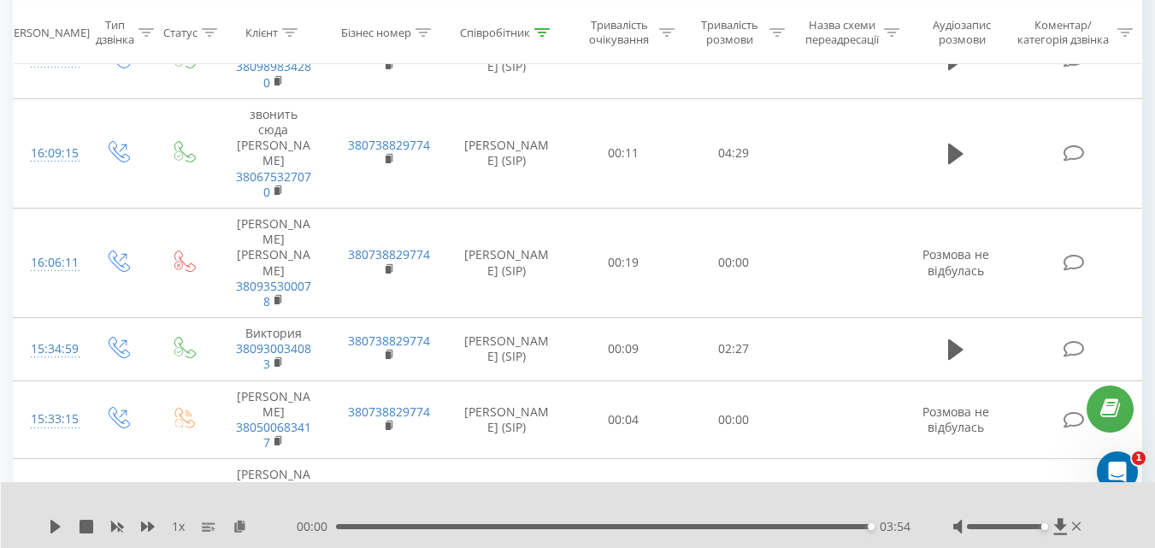
scroll to position [1676, 0]
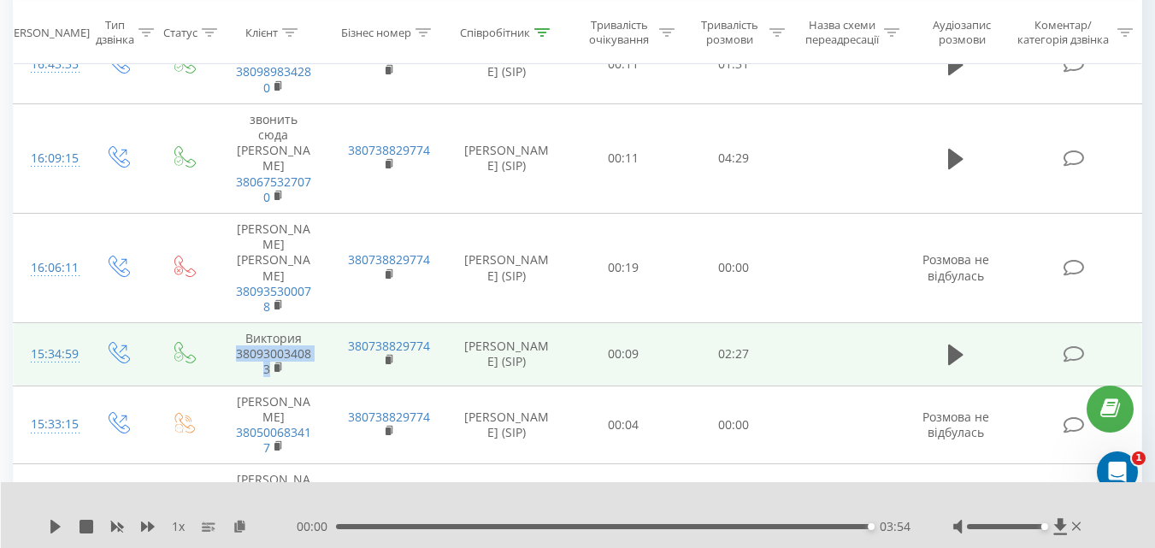
drag, startPoint x: 295, startPoint y: 233, endPoint x: 226, endPoint y: 215, distance: 71.3
click at [226, 323] on td "Виктория 380930034083" at bounding box center [273, 354] width 115 height 63
copy link "380930034083"
click at [953, 345] on icon at bounding box center [955, 355] width 15 height 21
click at [304, 346] on span "380930034083" at bounding box center [273, 361] width 80 height 31
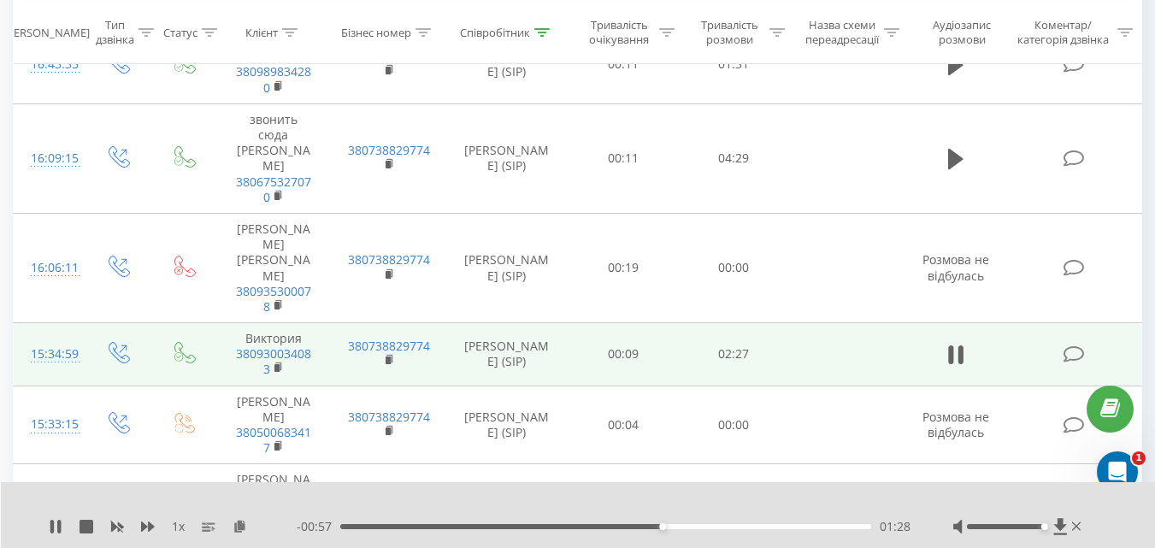
click at [305, 346] on span "380930034083" at bounding box center [273, 361] width 80 height 31
drag, startPoint x: 301, startPoint y: 232, endPoint x: 232, endPoint y: 219, distance: 70.4
click at [232, 323] on td "Виктория 380930034083" at bounding box center [273, 354] width 115 height 63
copy link "380930034083"
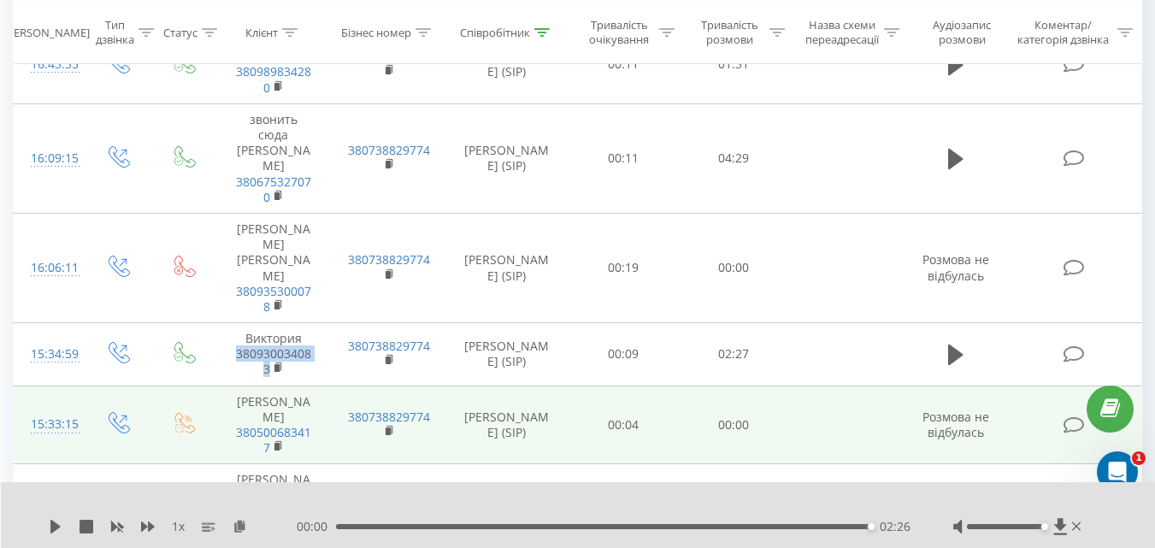
copy link "380930034083"
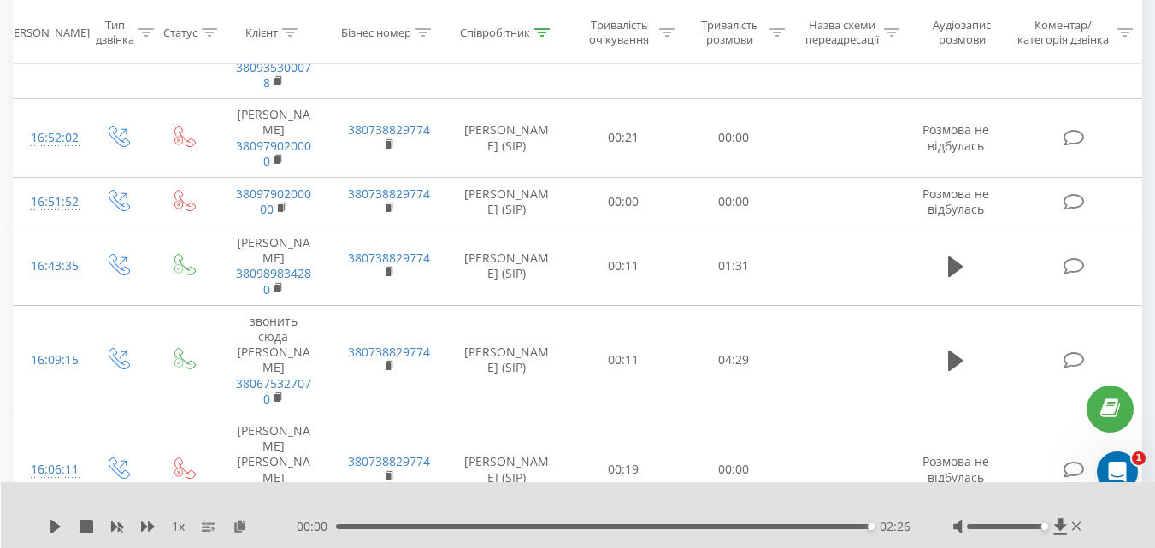
scroll to position [1443, 0]
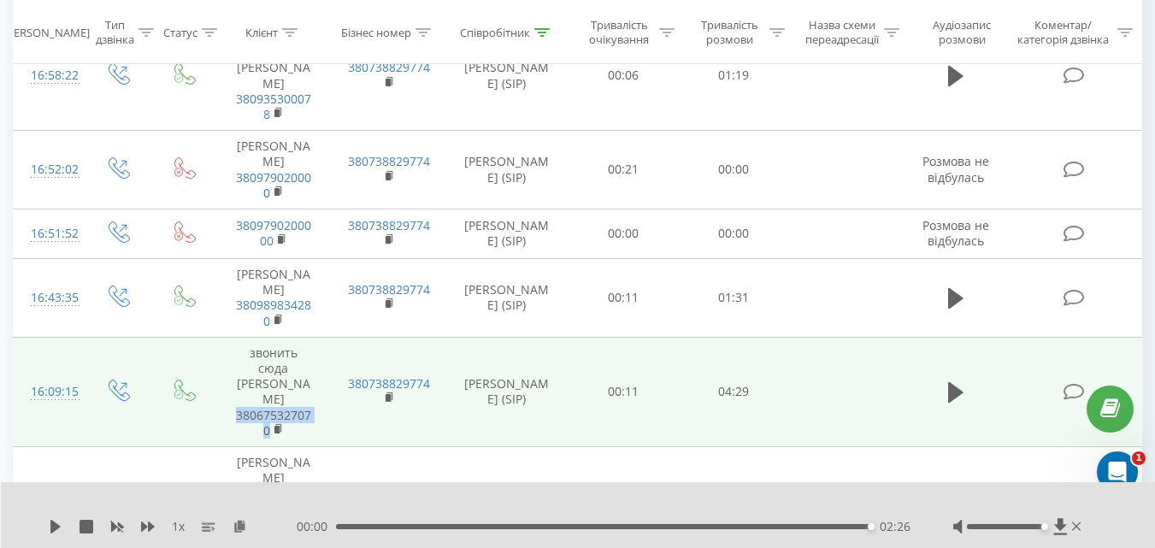
drag, startPoint x: 300, startPoint y: 316, endPoint x: 231, endPoint y: 298, distance: 71.6
click at [231, 337] on td "звонить сюда [PERSON_NAME] 380675327070" at bounding box center [273, 391] width 115 height 109
copy link "380675327070"
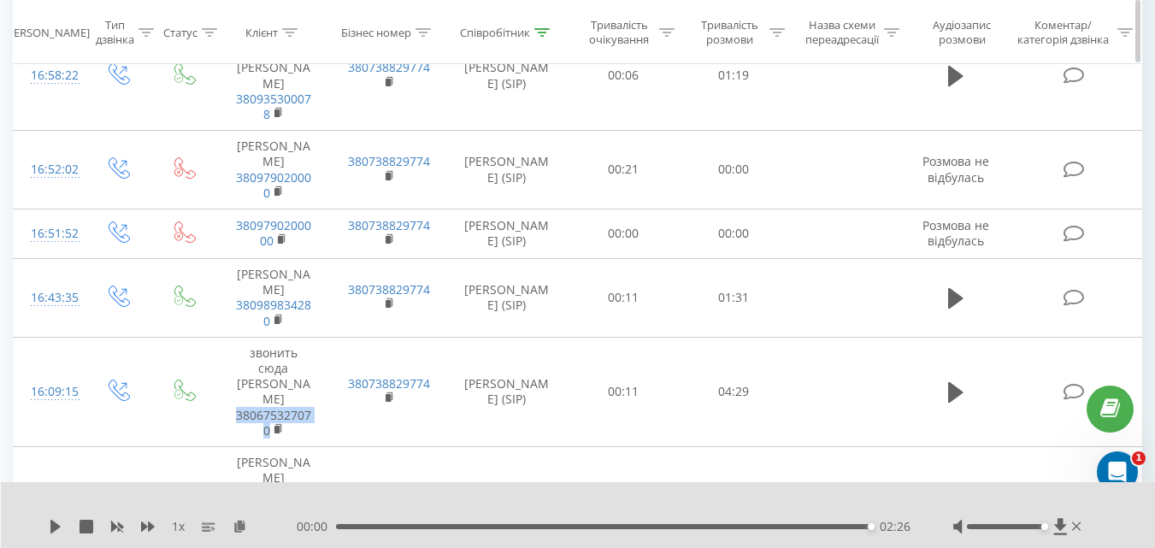
click at [959, 382] on icon at bounding box center [955, 392] width 15 height 21
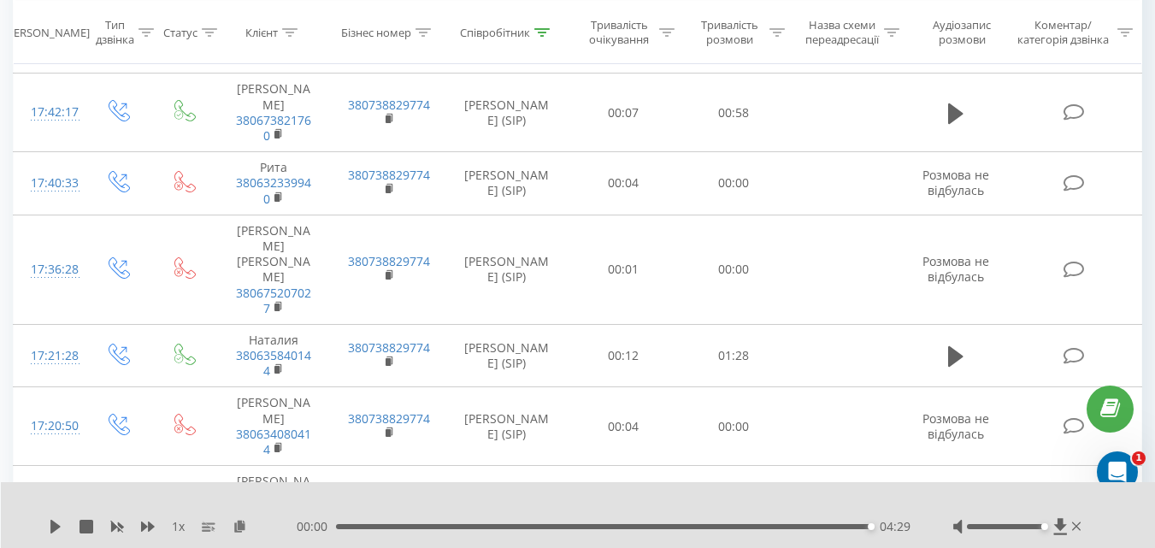
scroll to position [375, 0]
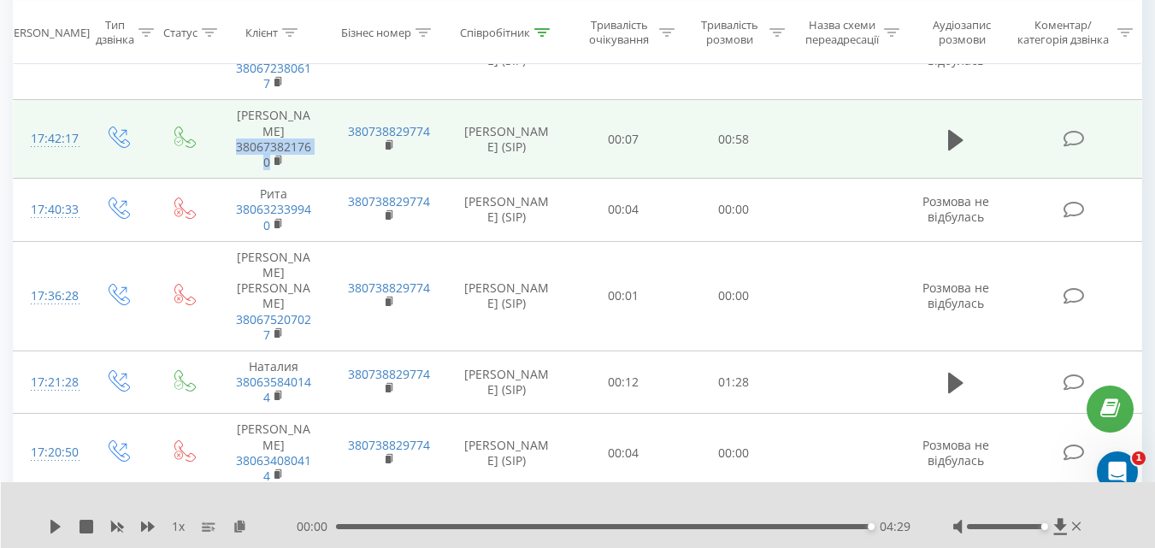
drag, startPoint x: 311, startPoint y: 144, endPoint x: 239, endPoint y: 131, distance: 73.8
click at [236, 139] on span "380673821760" at bounding box center [273, 154] width 80 height 31
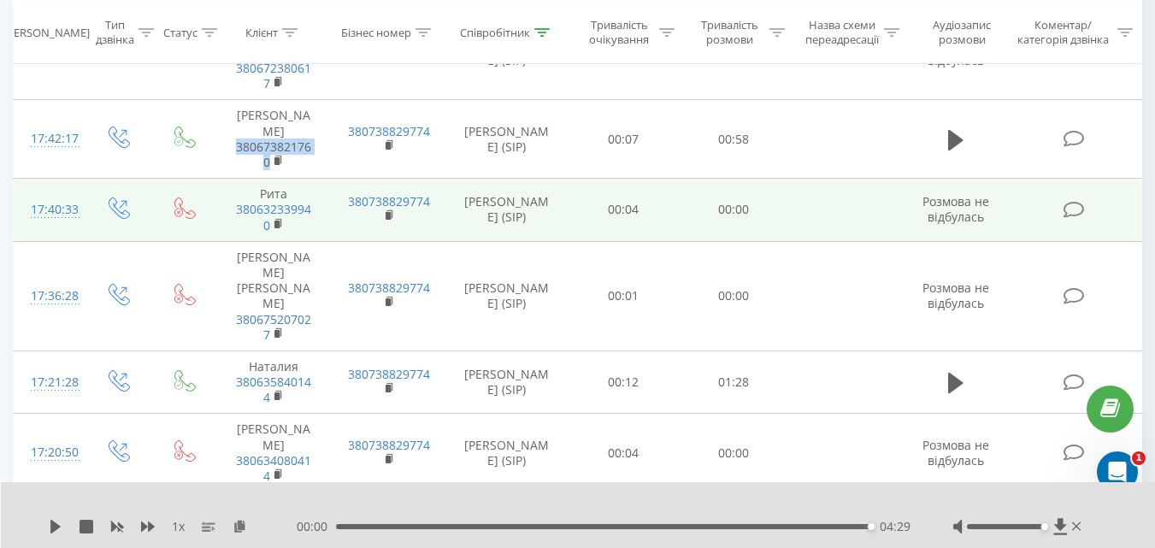
copy link "380673821760"
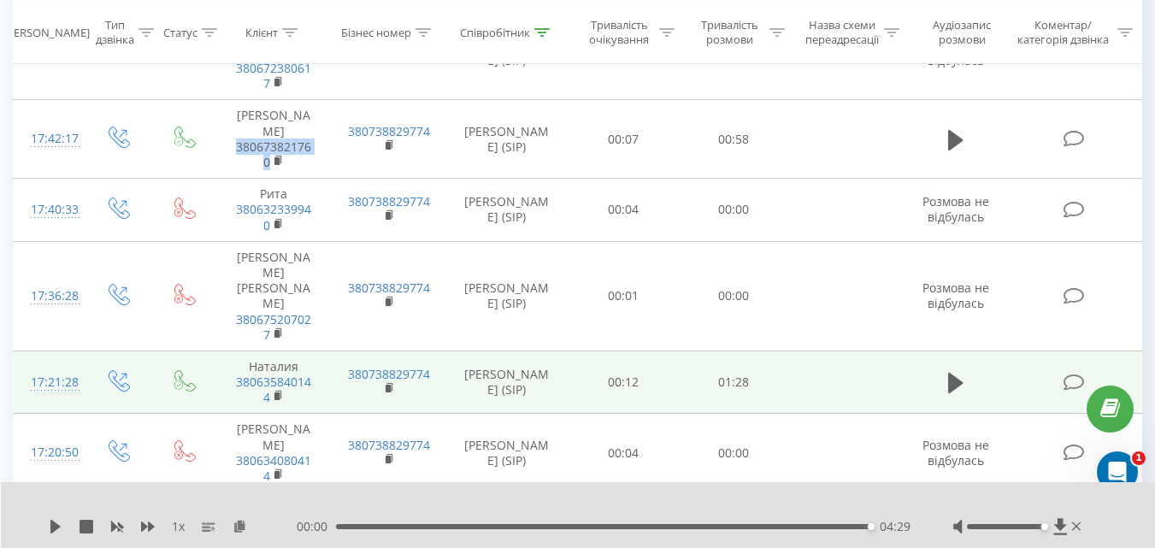
drag, startPoint x: 951, startPoint y: 127, endPoint x: 866, endPoint y: 339, distance: 228.3
click at [950, 130] on icon at bounding box center [955, 140] width 15 height 21
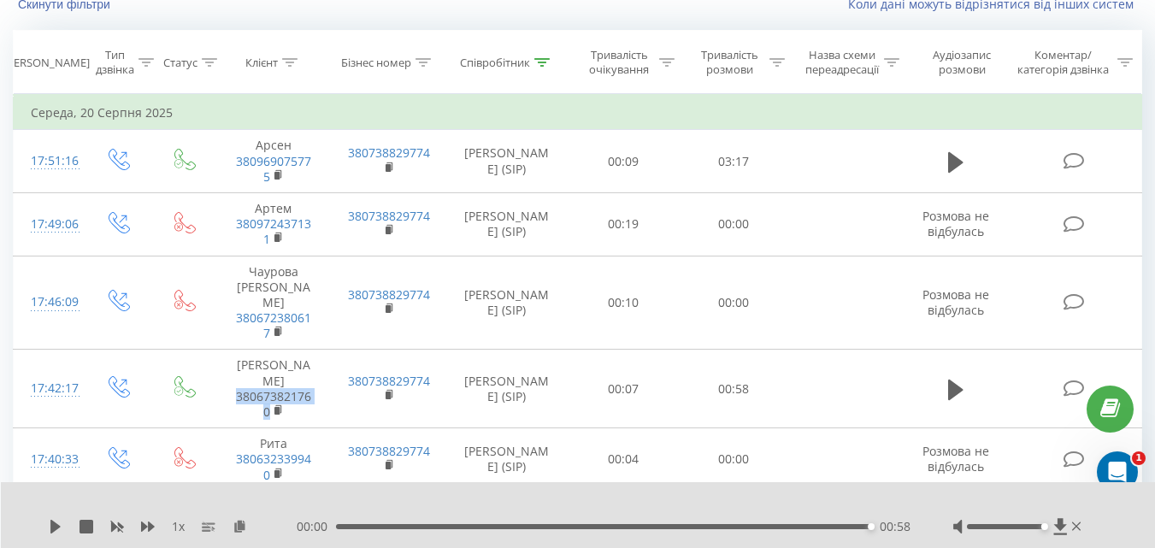
scroll to position [121, 0]
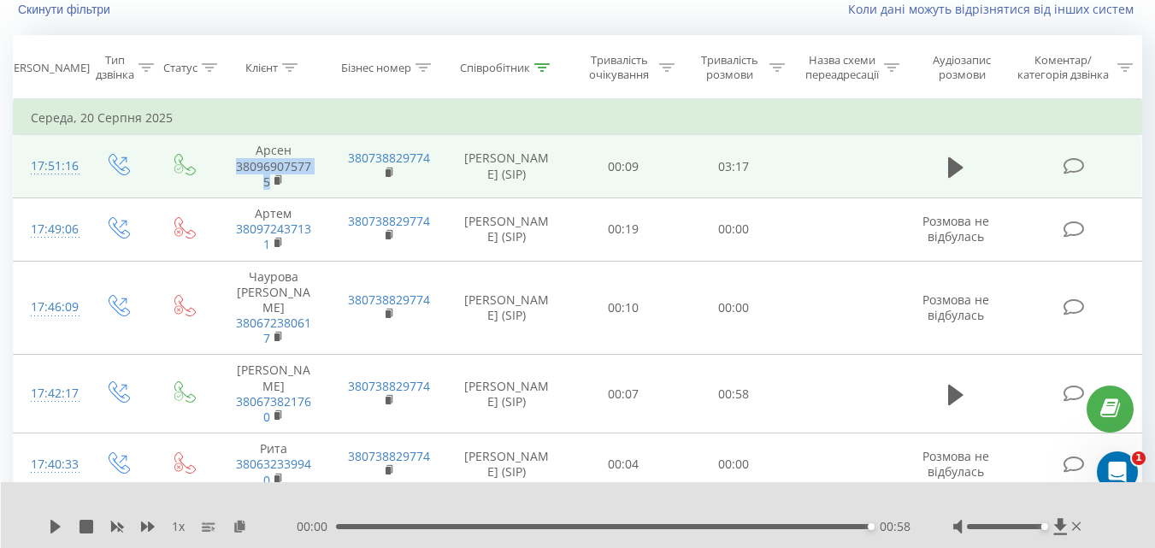
drag, startPoint x: 299, startPoint y: 180, endPoint x: 225, endPoint y: 170, distance: 75.1
click at [225, 170] on td "Арсен 380969075775" at bounding box center [273, 166] width 115 height 63
copy link "380969075775"
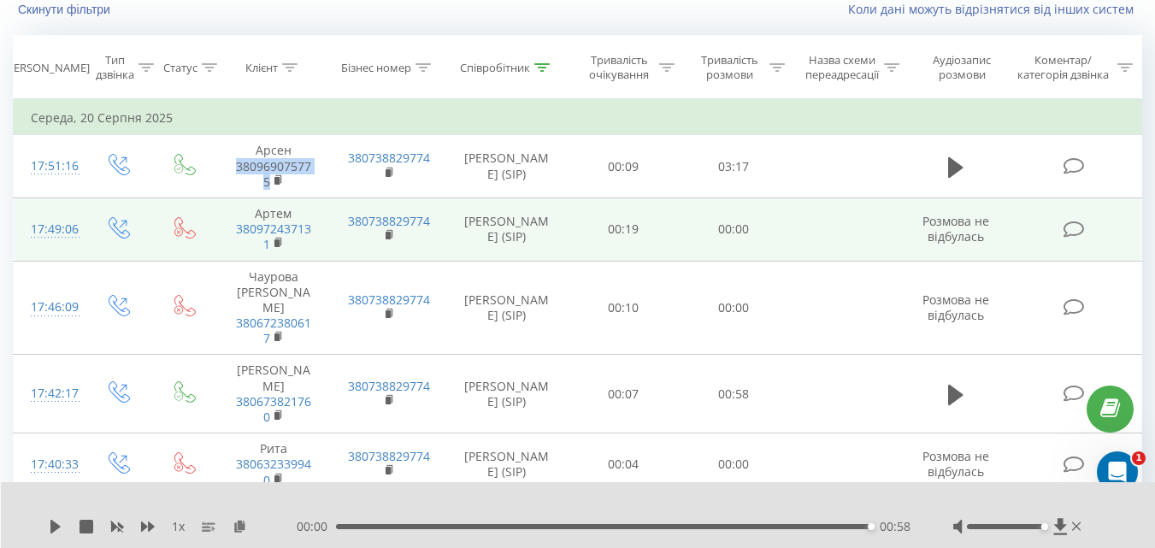
drag, startPoint x: 957, startPoint y: 165, endPoint x: 582, endPoint y: 208, distance: 377.0
click at [956, 165] on icon at bounding box center [955, 166] width 15 height 21
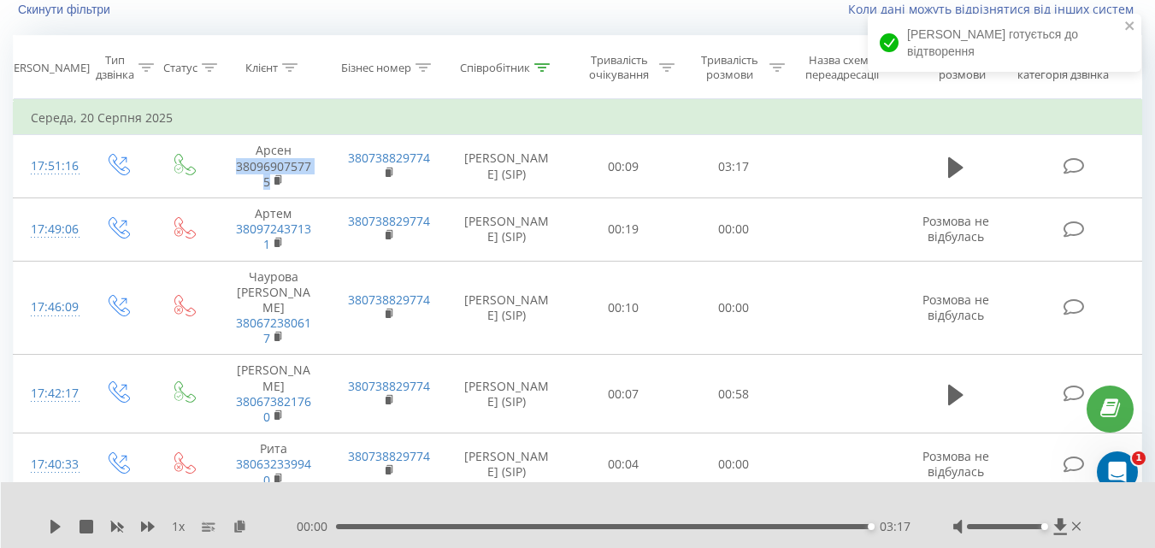
scroll to position [0, 0]
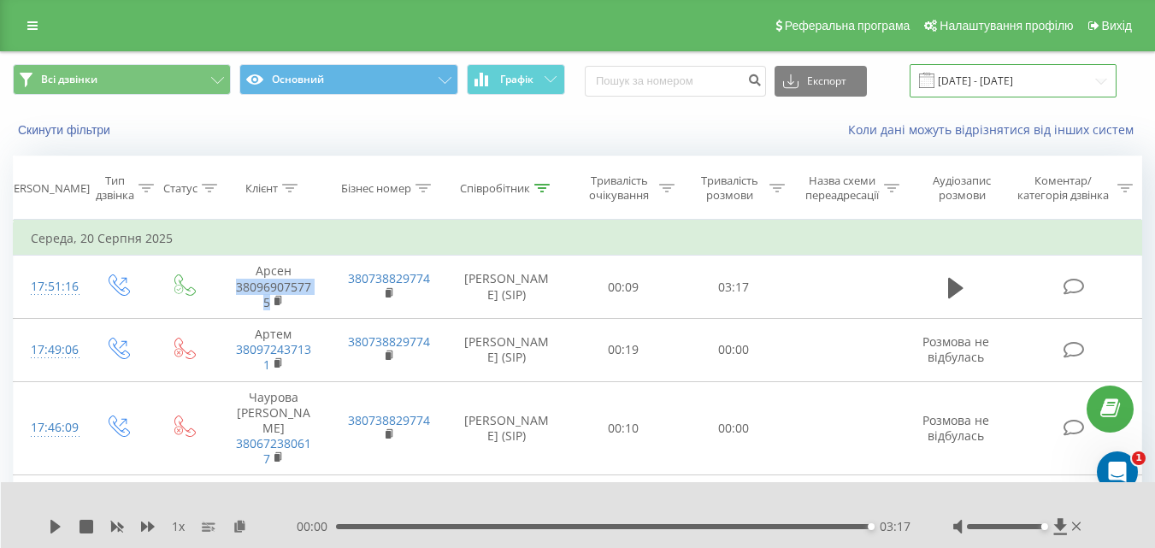
click at [1042, 79] on input "[DATE] - [DATE]" at bounding box center [1013, 80] width 207 height 33
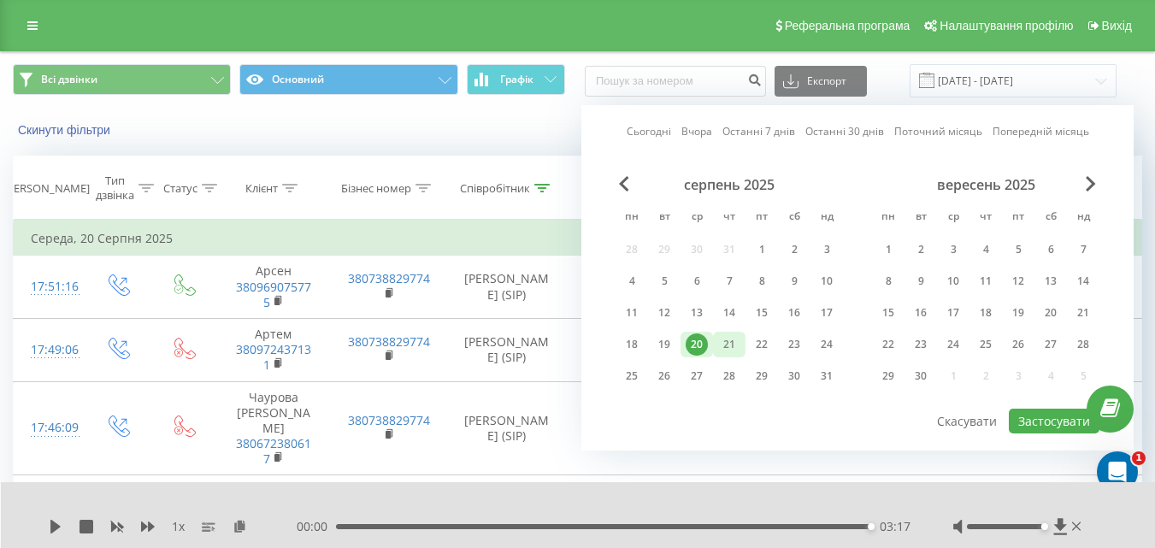
click at [729, 338] on div "21" at bounding box center [729, 344] width 22 height 22
drag, startPoint x: 729, startPoint y: 338, endPoint x: 1085, endPoint y: 417, distance: 364.5
click at [730, 338] on div "21" at bounding box center [729, 344] width 22 height 22
click at [1043, 416] on button "Застосувати" at bounding box center [1054, 421] width 91 height 25
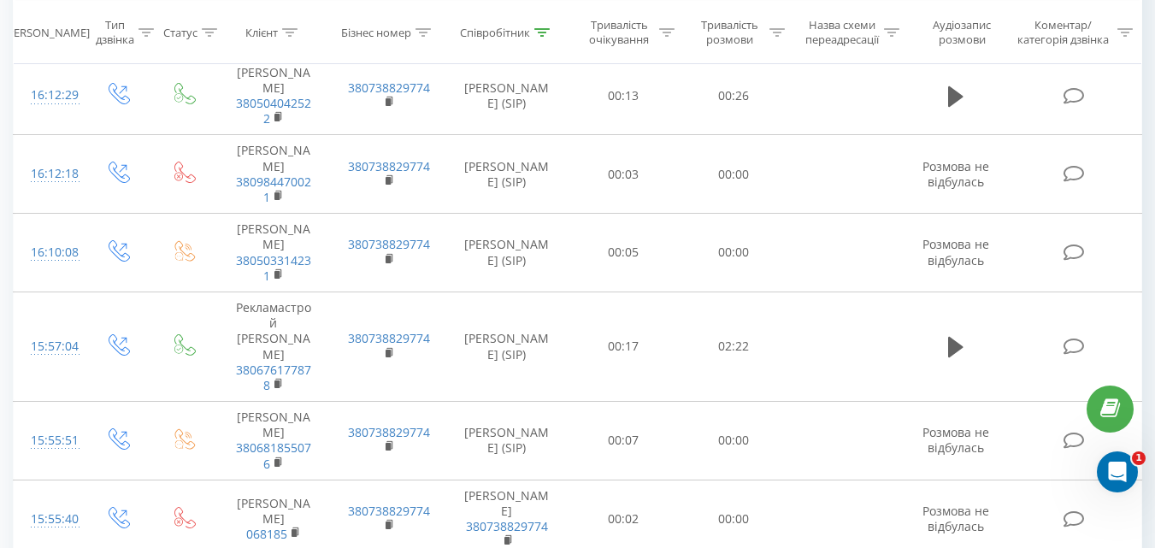
scroll to position [652, 0]
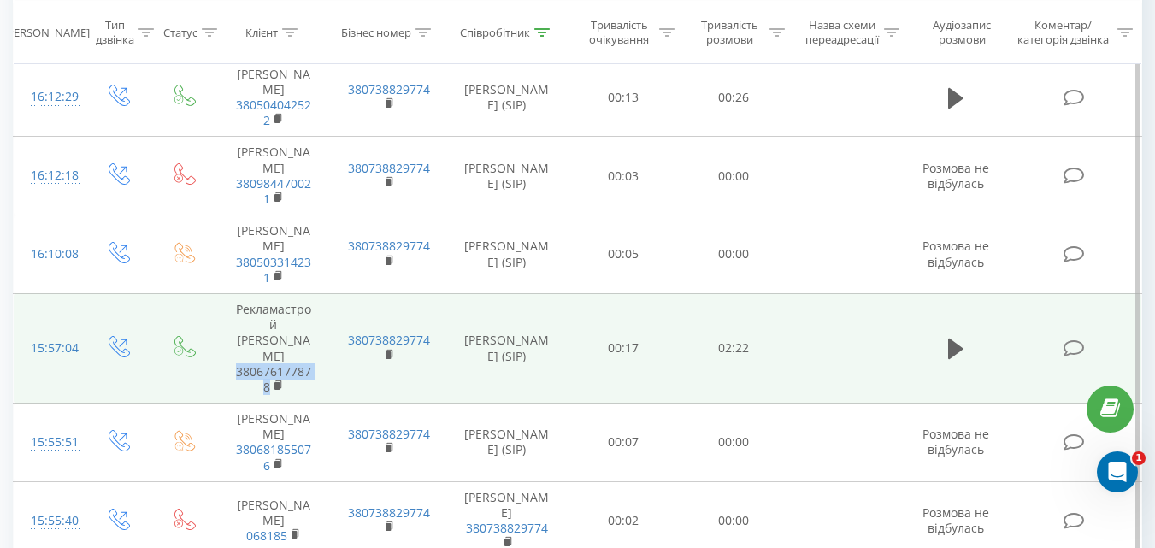
drag, startPoint x: 228, startPoint y: 286, endPoint x: 220, endPoint y: 281, distance: 10.0
click at [220, 293] on td "Рекламастрой [PERSON_NAME] 380676177878" at bounding box center [273, 347] width 115 height 109
copy link "380676177878"
click at [961, 339] on icon at bounding box center [955, 349] width 15 height 21
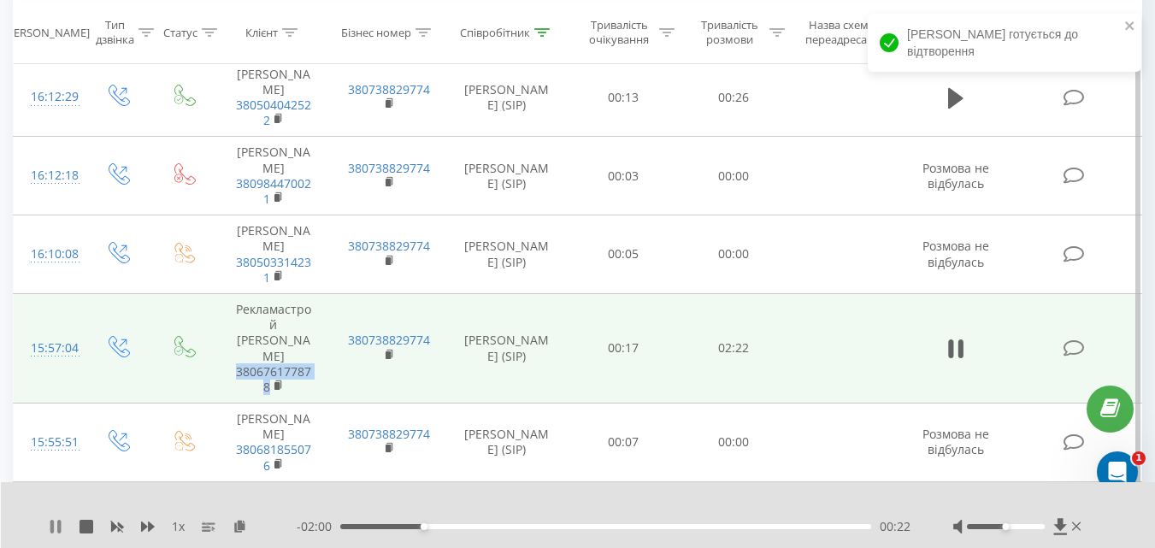
click at [56, 527] on icon at bounding box center [56, 527] width 14 height 14
drag, startPoint x: 56, startPoint y: 522, endPoint x: 65, endPoint y: 515, distance: 11.5
click at [56, 522] on icon at bounding box center [56, 527] width 14 height 14
drag, startPoint x: 1001, startPoint y: 526, endPoint x: 1084, endPoint y: 513, distance: 83.9
click at [1062, 533] on div at bounding box center [1019, 526] width 132 height 17
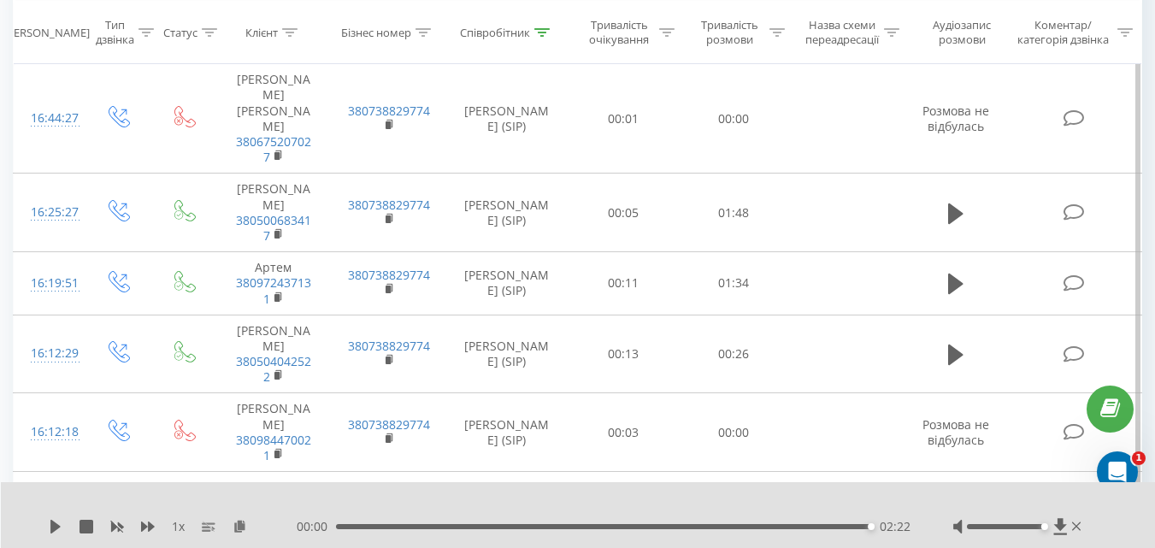
scroll to position [392, 0]
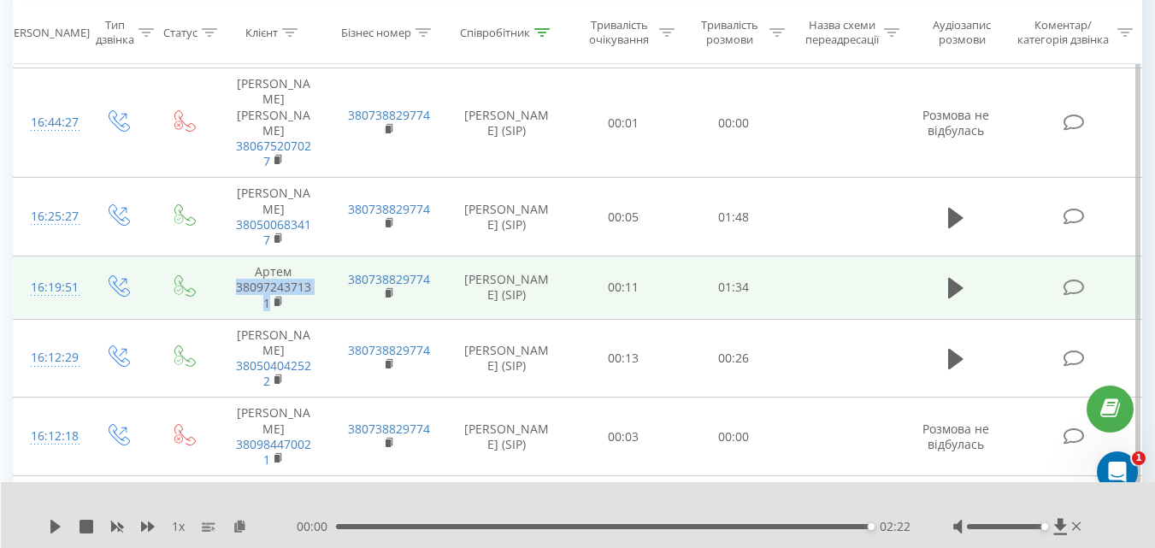
drag, startPoint x: 280, startPoint y: 285, endPoint x: 237, endPoint y: 272, distance: 44.6
click at [237, 272] on td "Артем 380972437131" at bounding box center [273, 288] width 115 height 63
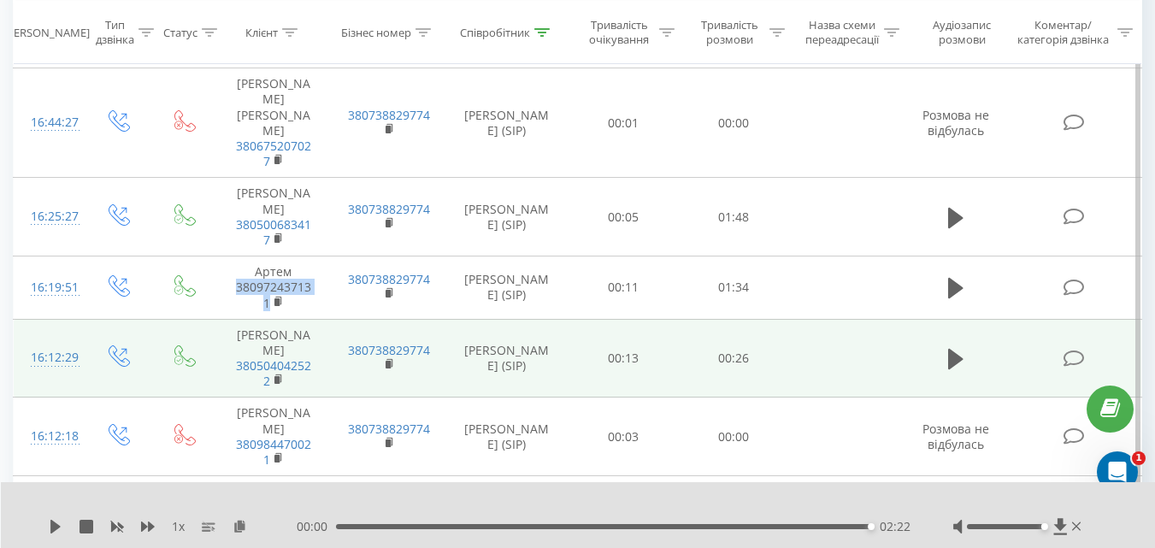
copy link "380972437131"
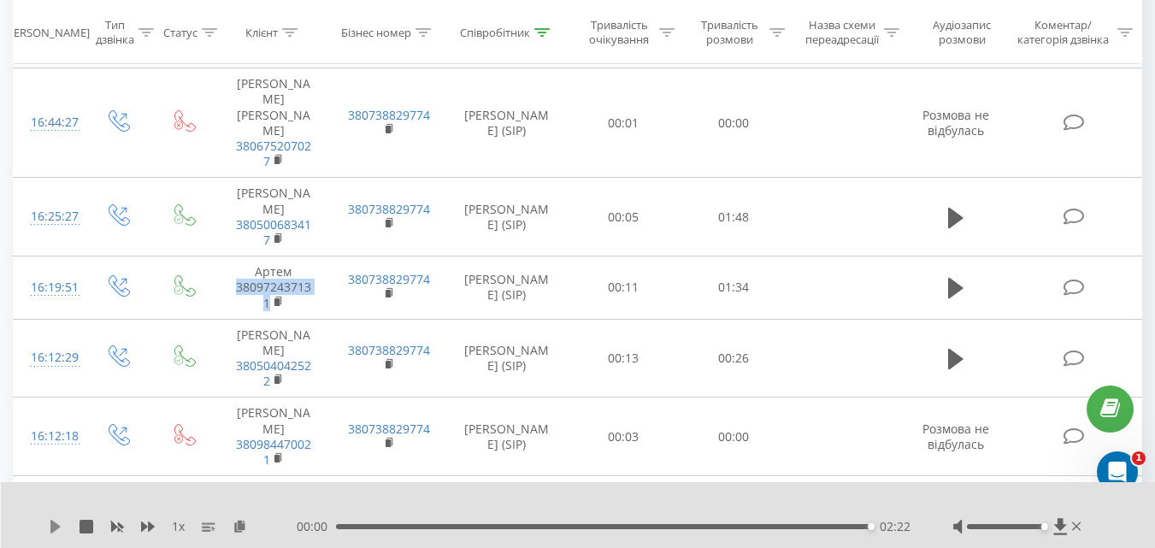
click at [56, 527] on icon at bounding box center [55, 527] width 10 height 14
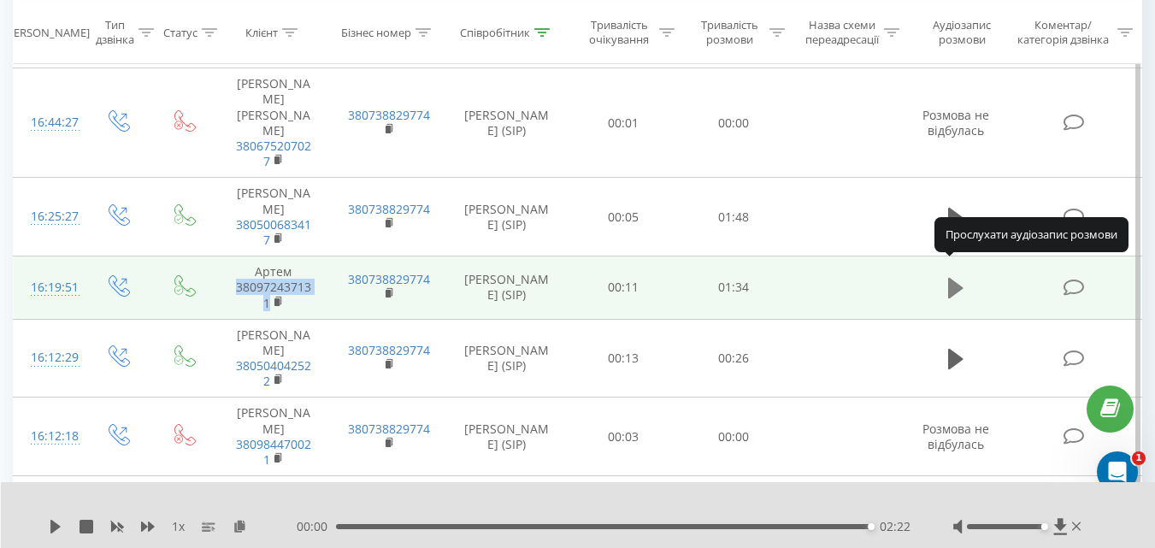
click at [953, 278] on icon at bounding box center [955, 288] width 15 height 21
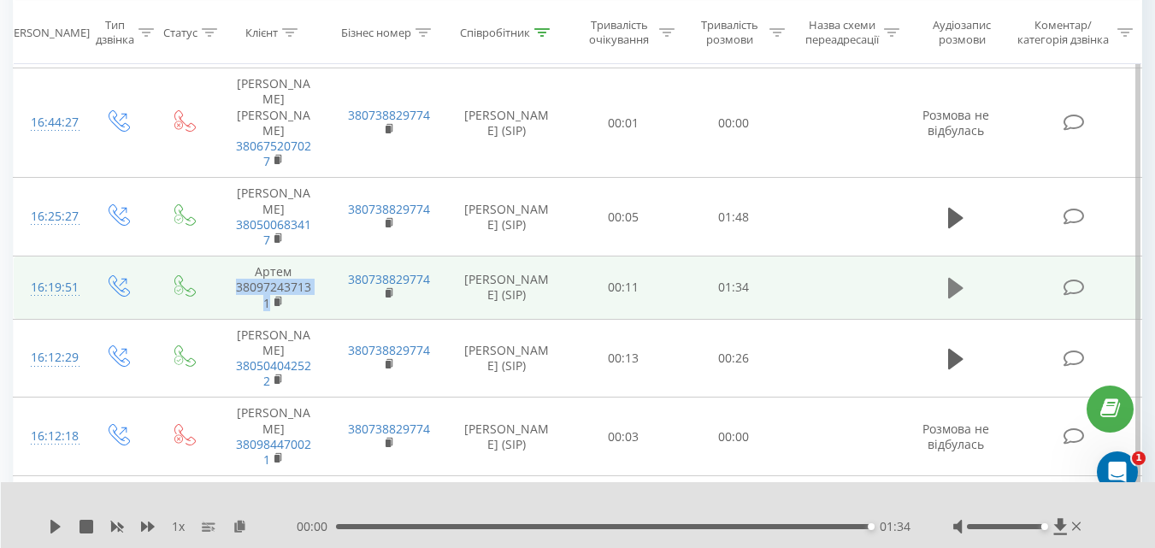
click at [957, 278] on icon at bounding box center [955, 288] width 15 height 21
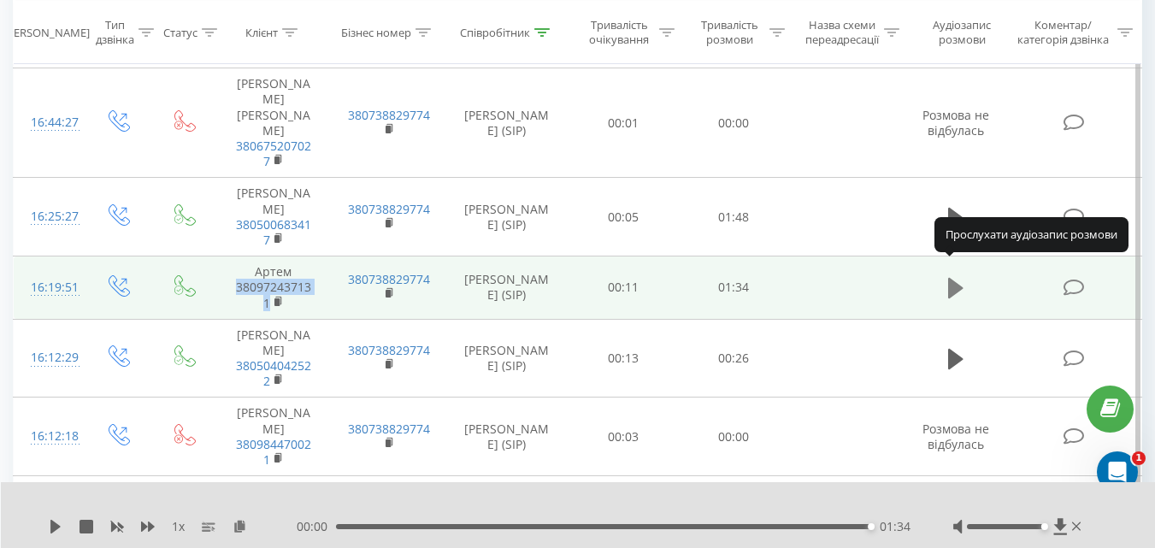
click at [958, 278] on icon at bounding box center [955, 288] width 15 height 21
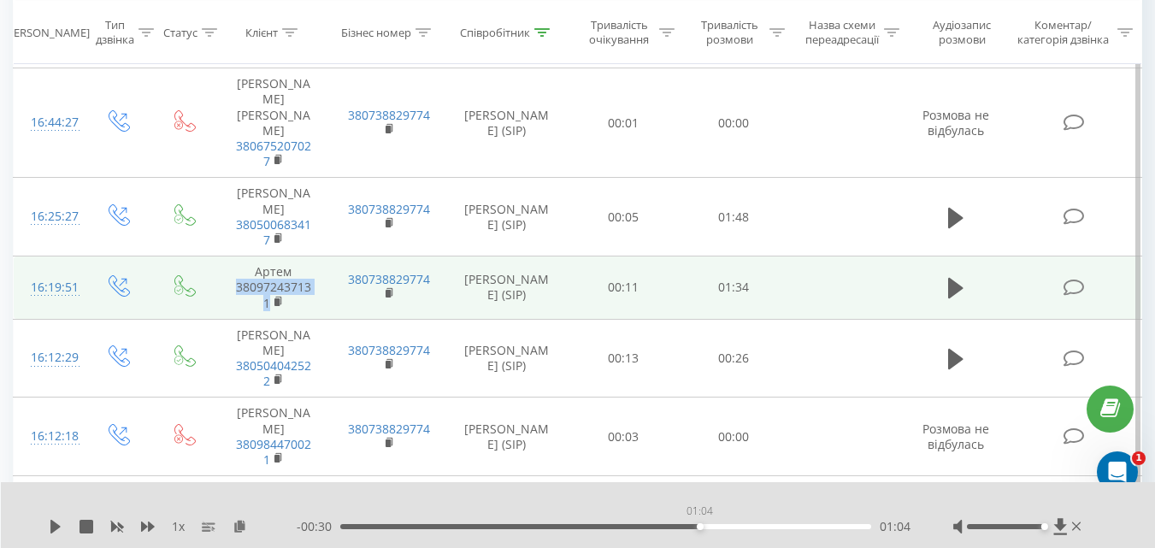
click at [700, 525] on div "01:04" at bounding box center [605, 526] width 531 height 5
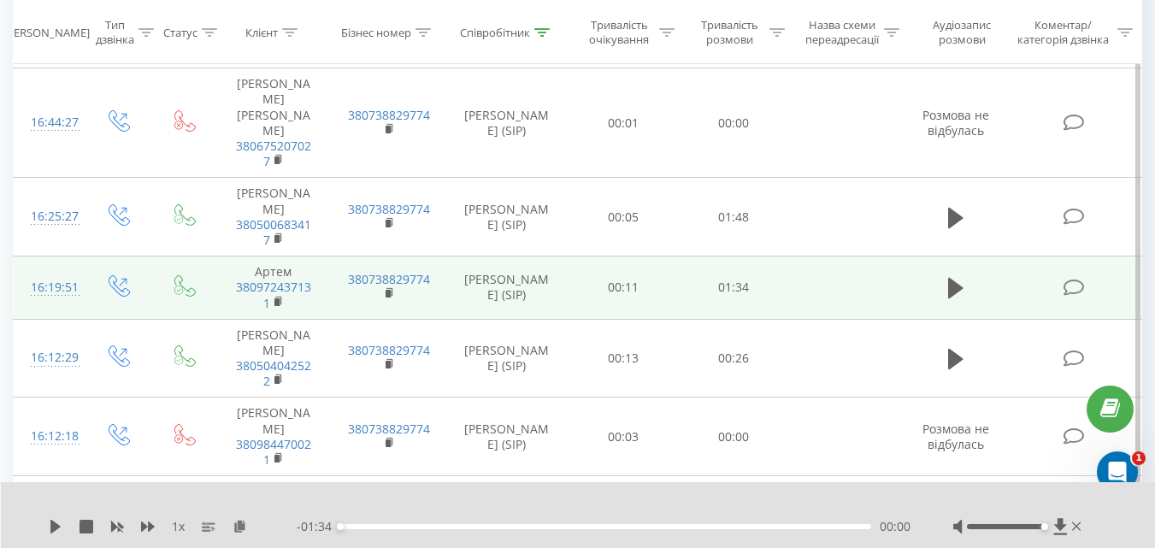
click at [52, 519] on div "1 x" at bounding box center [173, 526] width 248 height 17
click at [53, 525] on icon at bounding box center [55, 527] width 10 height 14
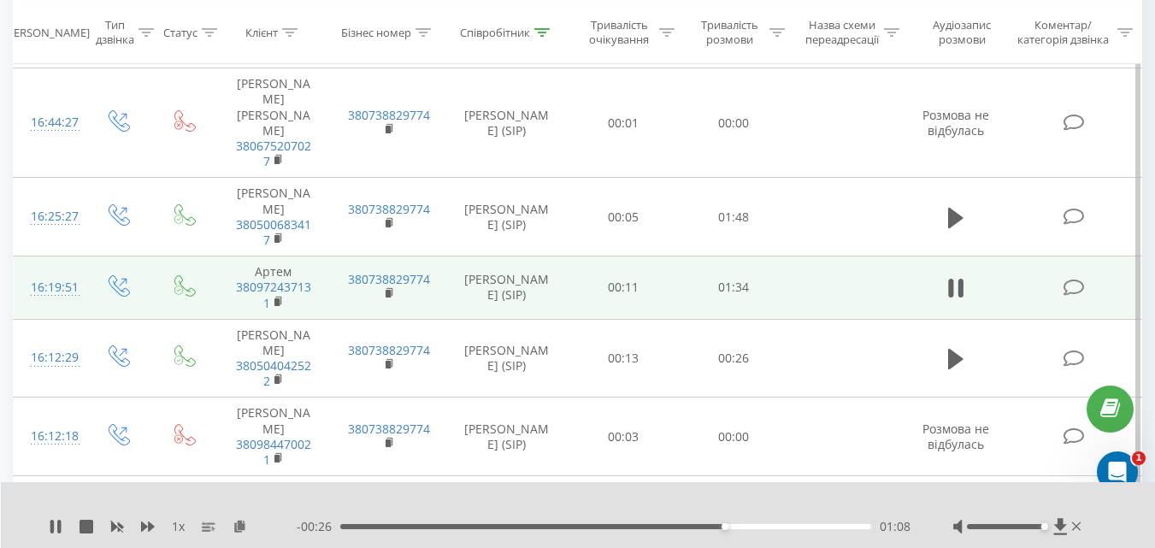
click at [740, 526] on div "01:08" at bounding box center [605, 526] width 531 height 5
click at [757, 524] on div "01:12" at bounding box center [605, 526] width 531 height 5
click at [768, 525] on div "01:14" at bounding box center [605, 526] width 531 height 5
drag, startPoint x: 768, startPoint y: 525, endPoint x: 782, endPoint y: 527, distance: 13.8
click at [764, 525] on div "01:14" at bounding box center [760, 526] width 7 height 7
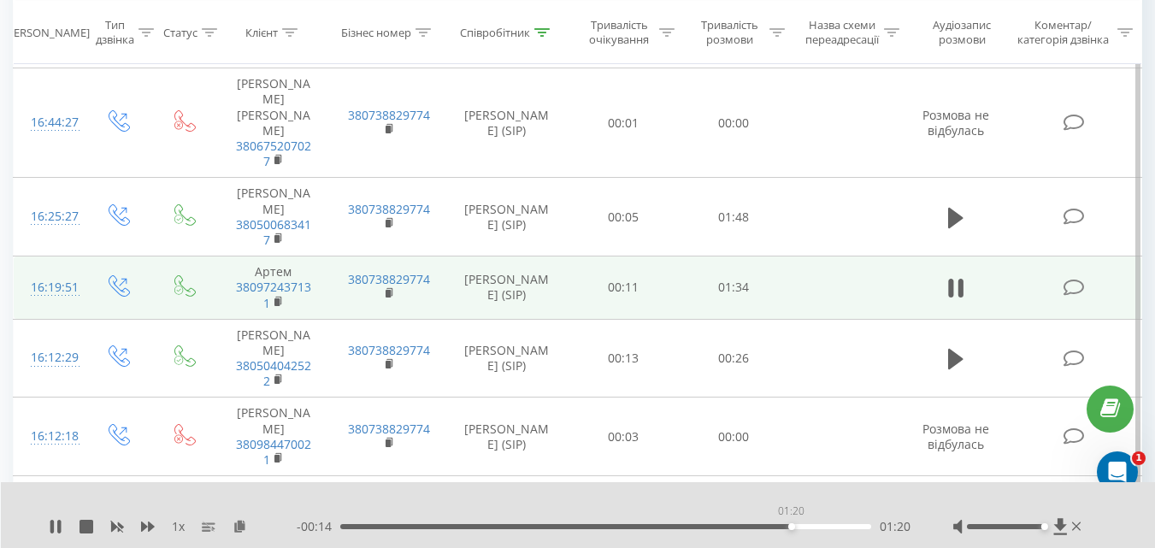
drag, startPoint x: 792, startPoint y: 525, endPoint x: 805, endPoint y: 526, distance: 12.9
click at [794, 525] on div "01:20" at bounding box center [605, 526] width 531 height 5
click at [603, 525] on div "01:26" at bounding box center [605, 526] width 531 height 5
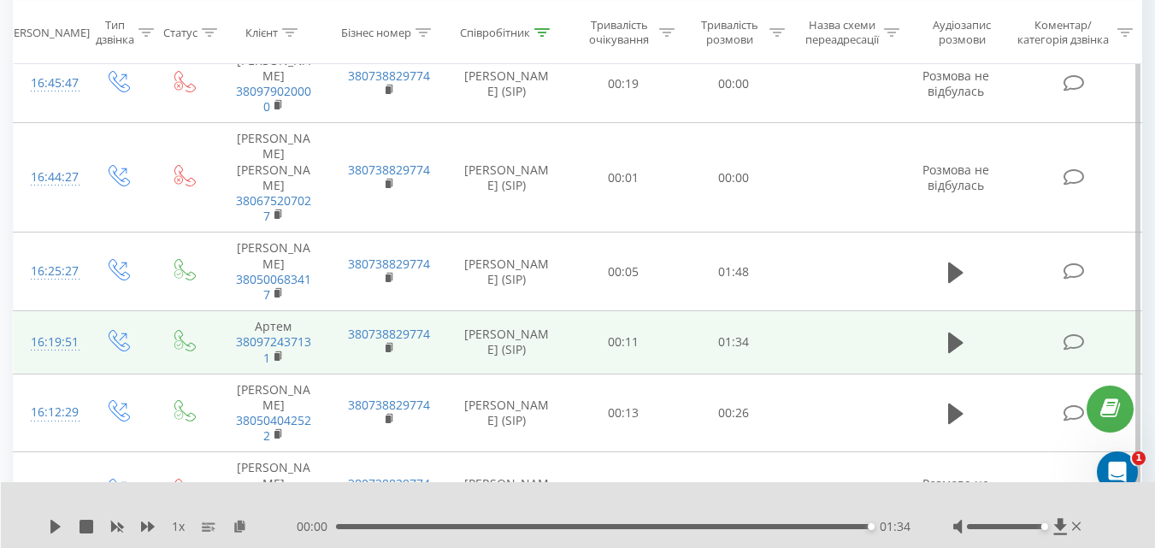
scroll to position [358, 0]
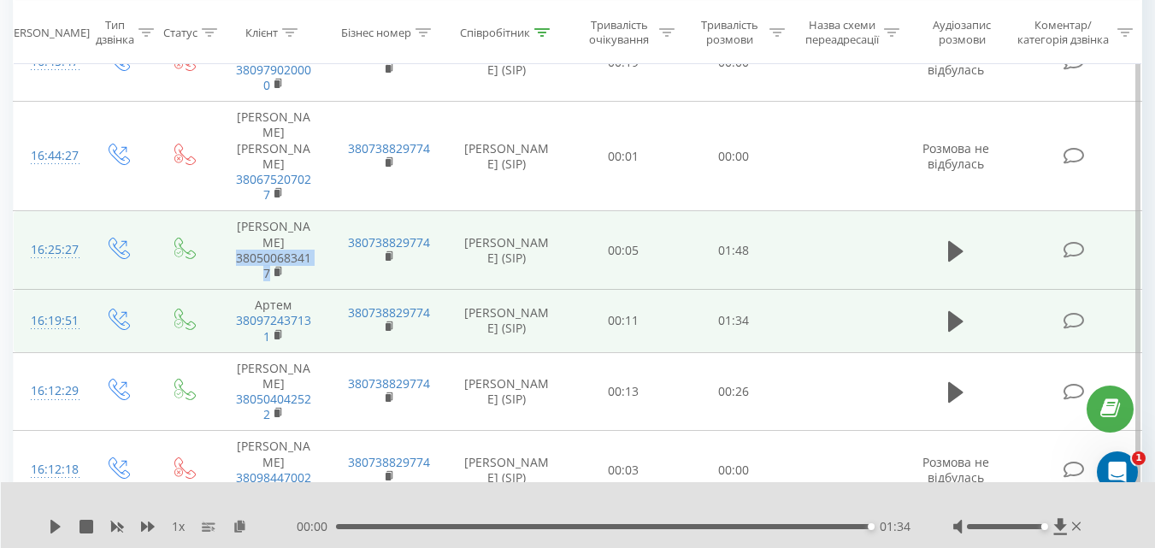
drag, startPoint x: 246, startPoint y: 262, endPoint x: 233, endPoint y: 245, distance: 21.2
click at [233, 251] on span "380500683417" at bounding box center [273, 266] width 80 height 31
copy link "380500683417"
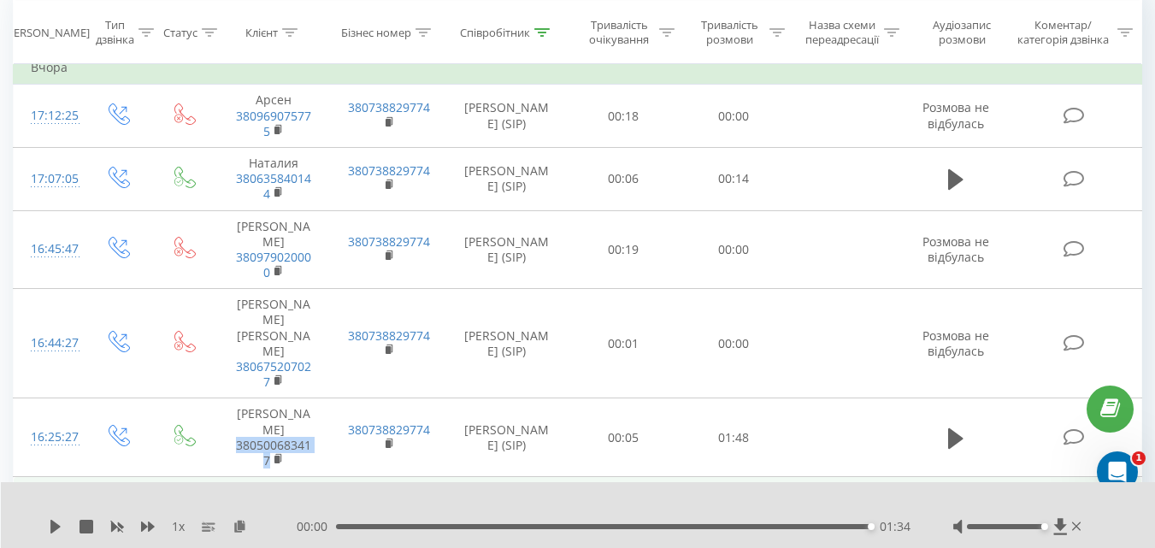
scroll to position [257, 0]
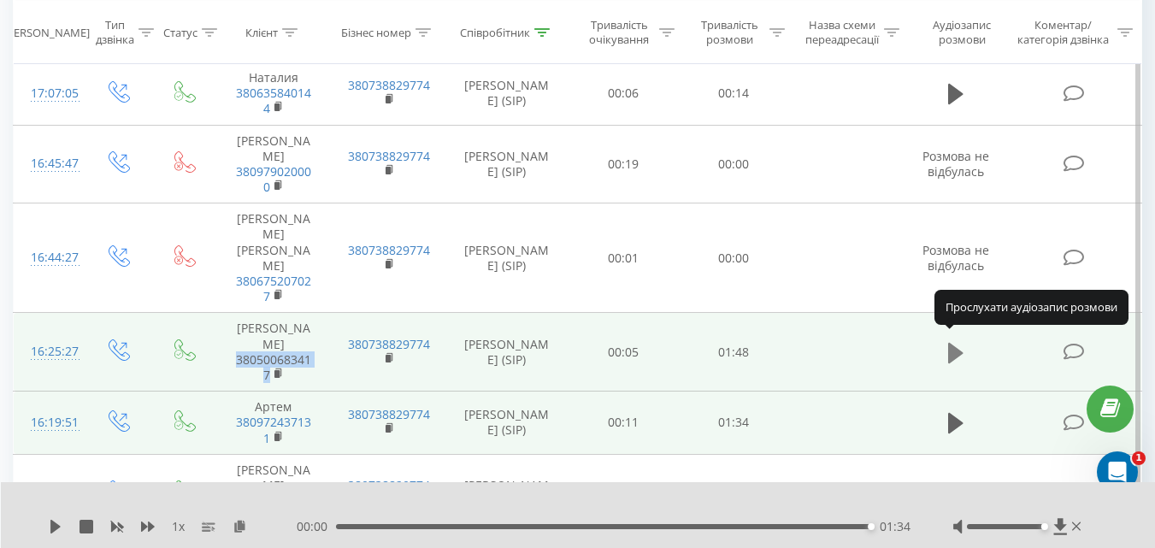
click at [953, 351] on icon at bounding box center [955, 353] width 15 height 21
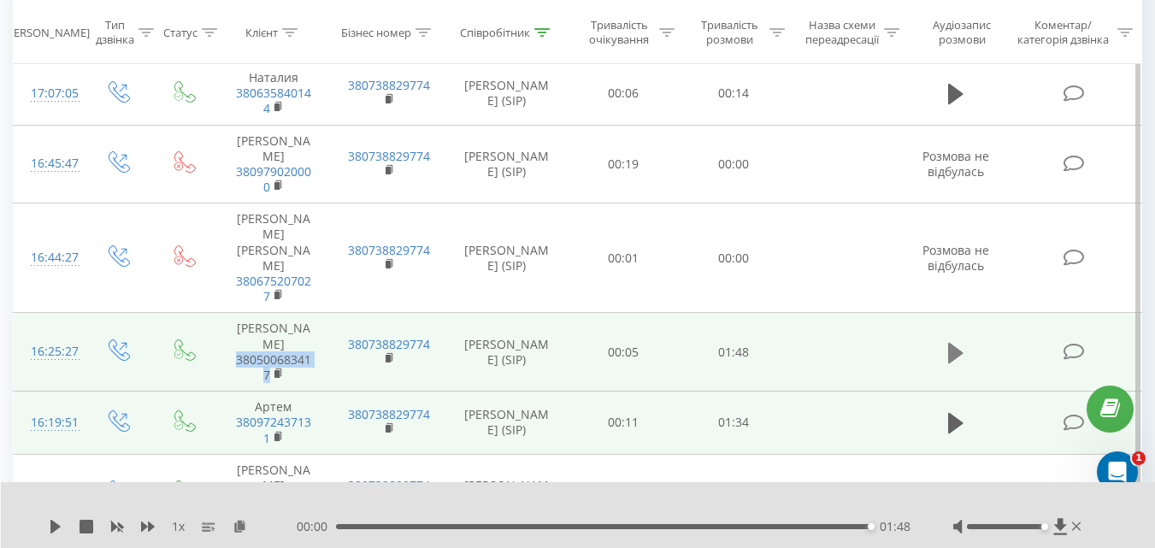
click at [956, 343] on icon at bounding box center [955, 353] width 15 height 21
click at [56, 522] on icon at bounding box center [56, 527] width 14 height 14
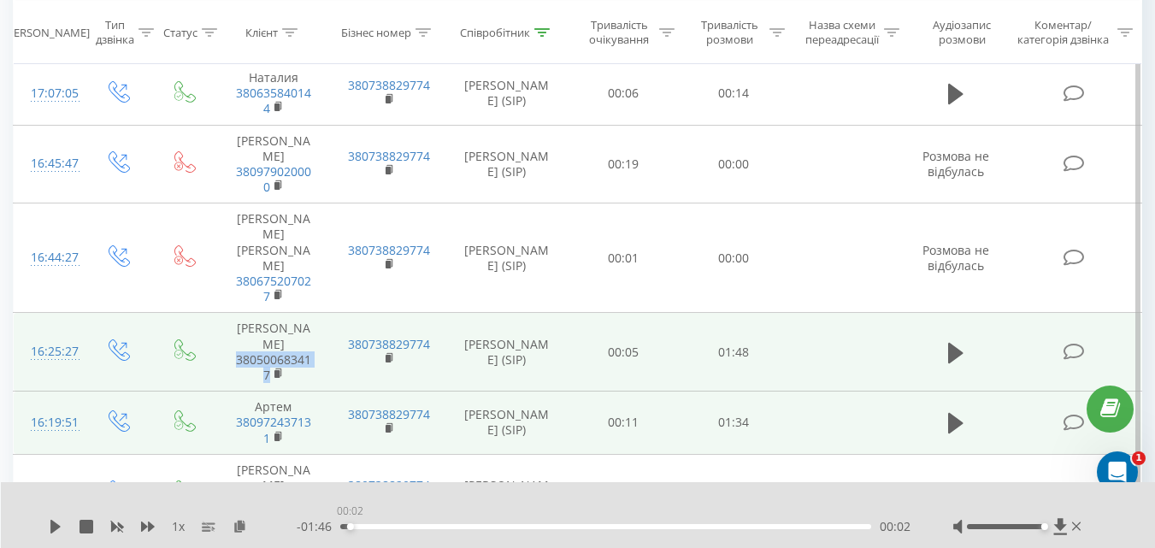
click at [346, 525] on div "00:02" at bounding box center [605, 526] width 531 height 5
click at [58, 526] on icon at bounding box center [55, 527] width 10 height 14
click at [740, 527] on div "00:03" at bounding box center [605, 526] width 531 height 5
click at [152, 522] on icon at bounding box center [148, 527] width 14 height 14
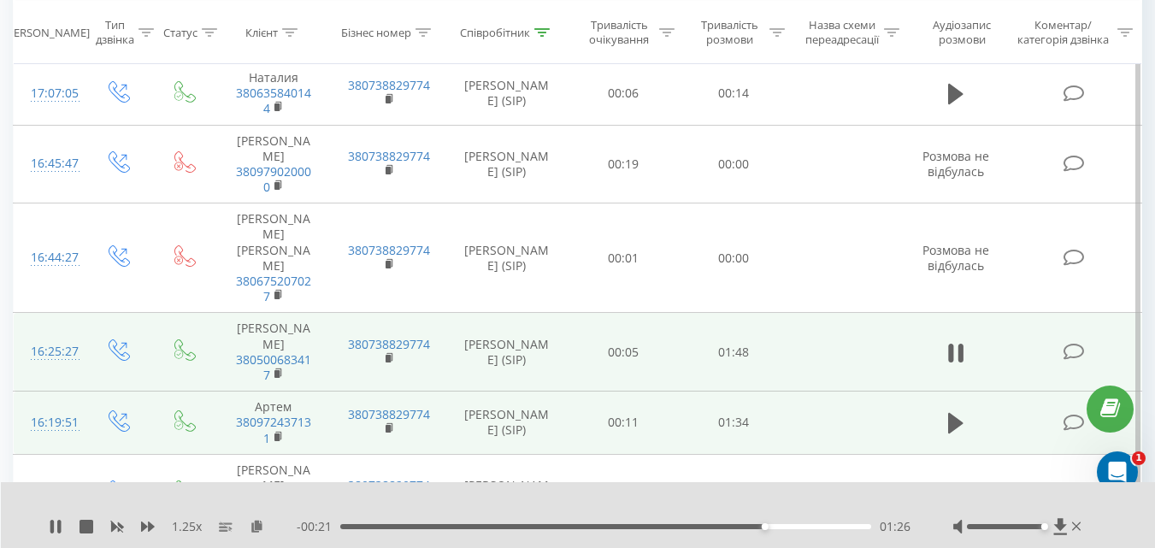
click at [667, 522] on div "- 00:21 01:26 01:26" at bounding box center [604, 526] width 614 height 17
click at [63, 522] on div "1.25 x" at bounding box center [173, 526] width 248 height 17
click at [82, 526] on icon at bounding box center [87, 527] width 14 height 14
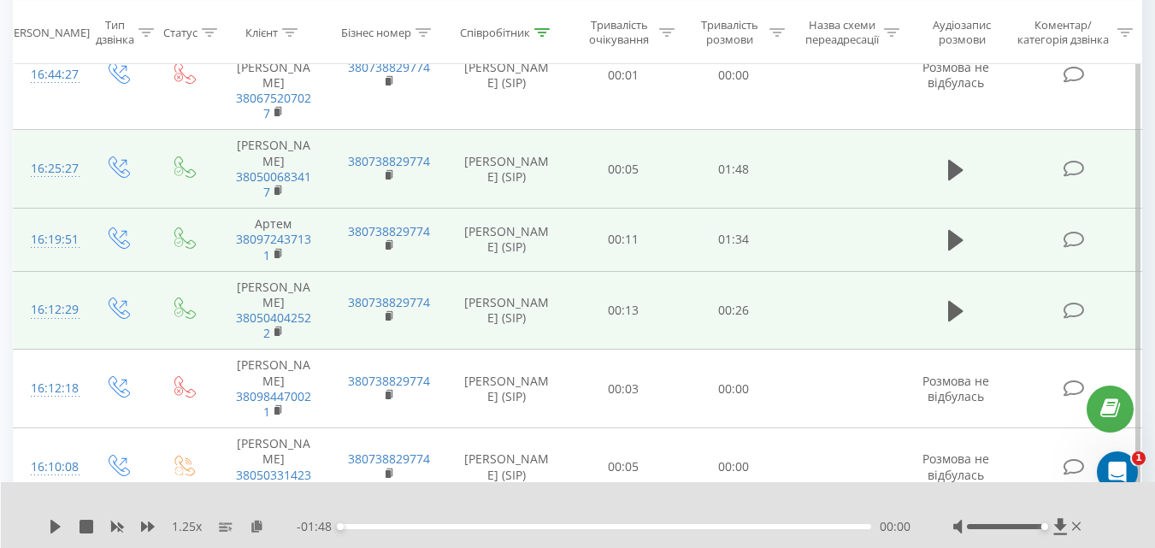
scroll to position [0, 0]
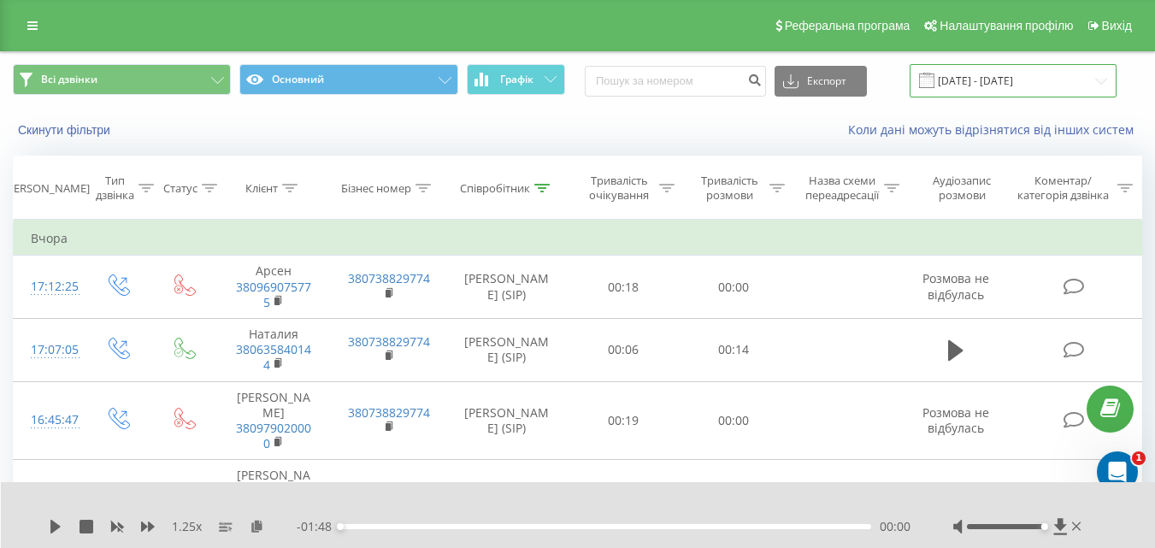
click at [965, 77] on input "[DATE] - [DATE]" at bounding box center [1013, 80] width 207 height 33
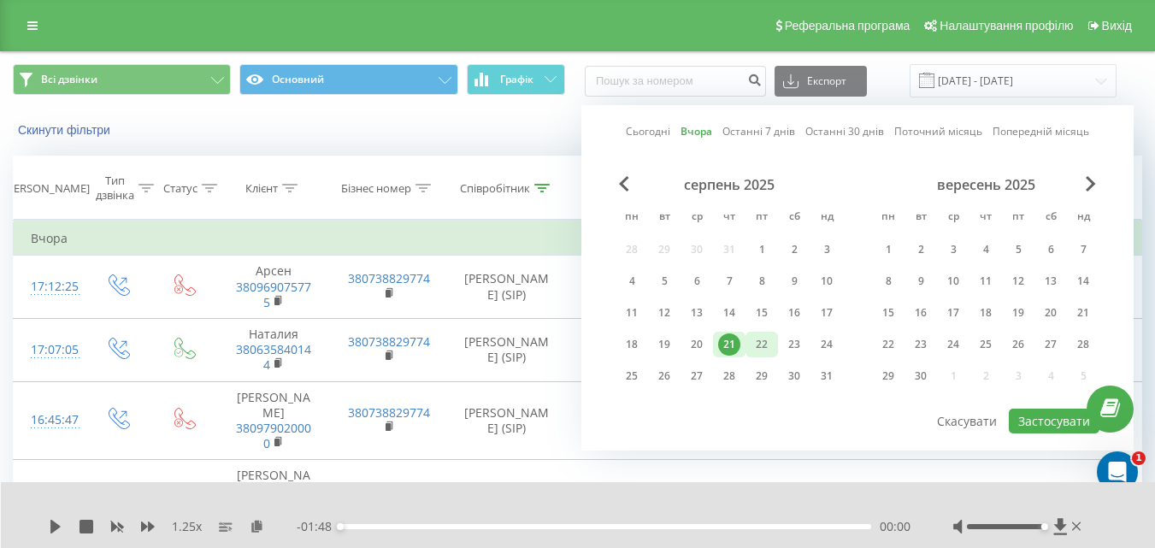
click at [759, 340] on div "22" at bounding box center [762, 344] width 22 height 22
click at [1032, 413] on button "Застосувати" at bounding box center [1054, 421] width 91 height 25
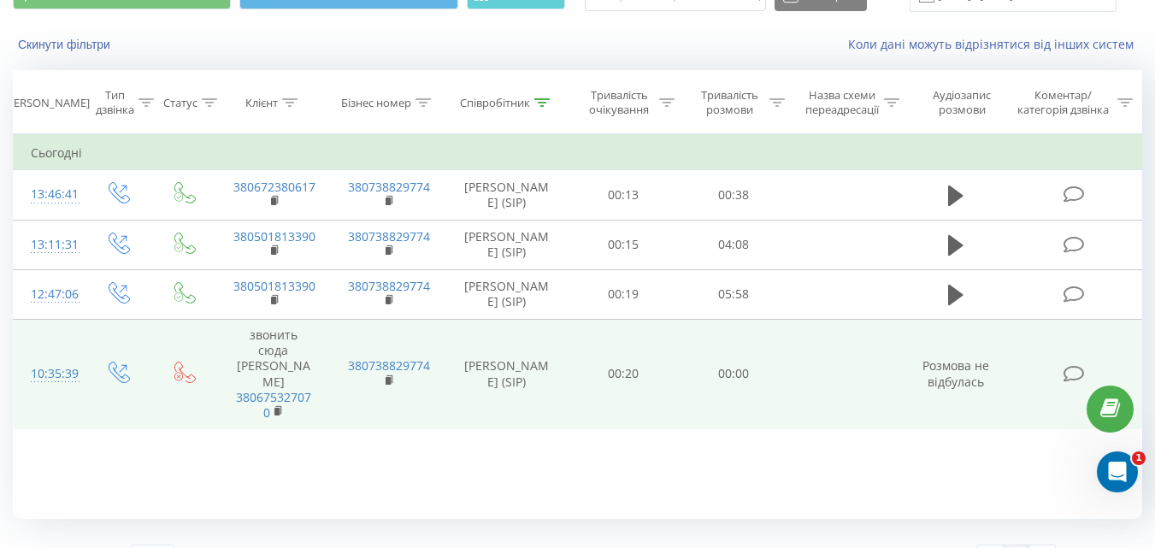
scroll to position [121, 0]
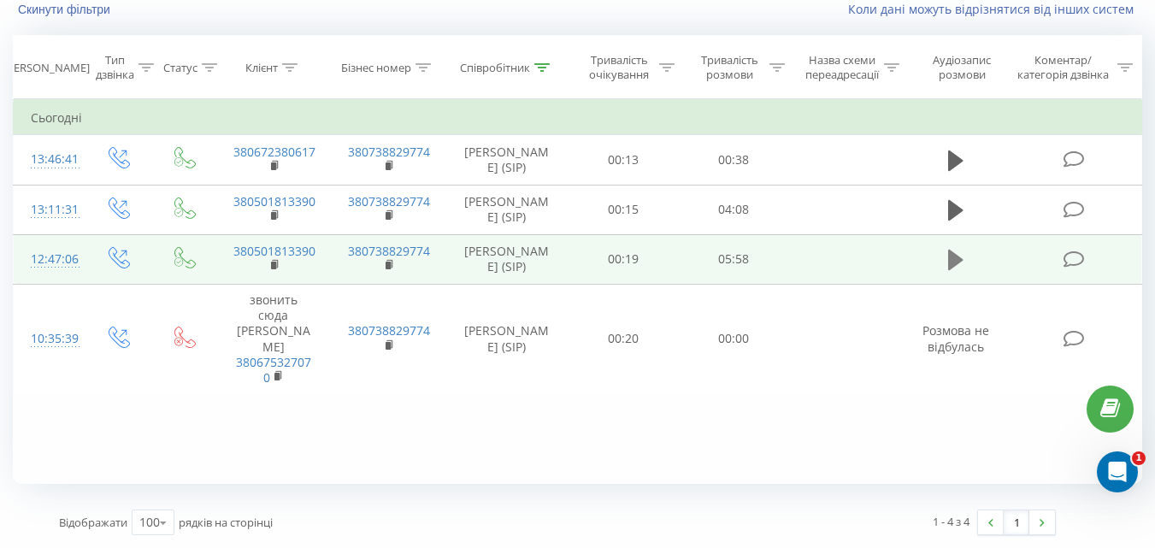
click at [957, 254] on icon at bounding box center [955, 260] width 15 height 24
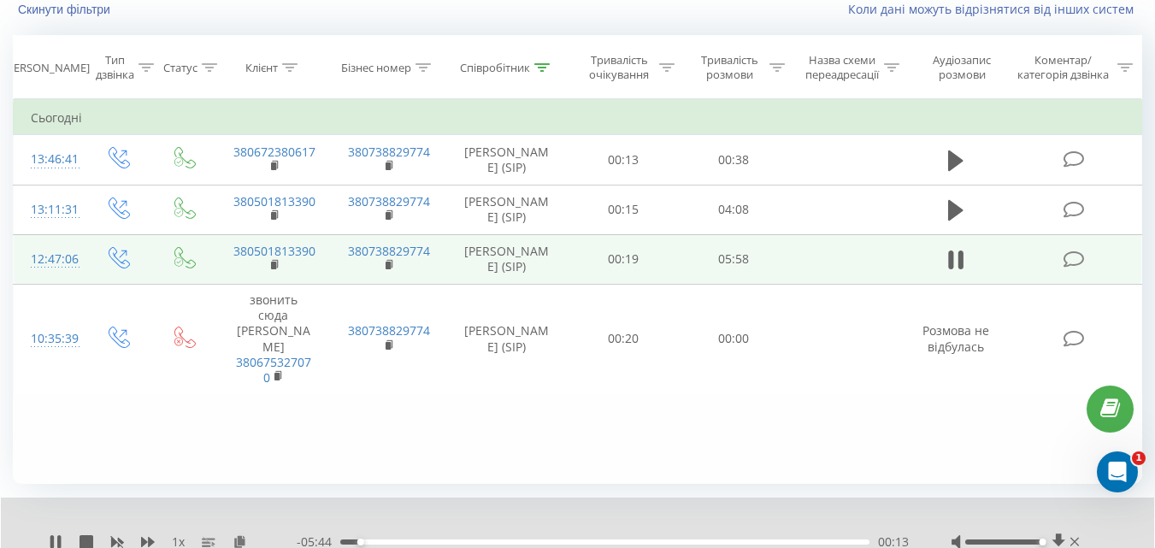
drag, startPoint x: 1006, startPoint y: 542, endPoint x: 1041, endPoint y: 539, distance: 34.4
click at [1041, 539] on div "Accessibility label" at bounding box center [1043, 542] width 7 height 7
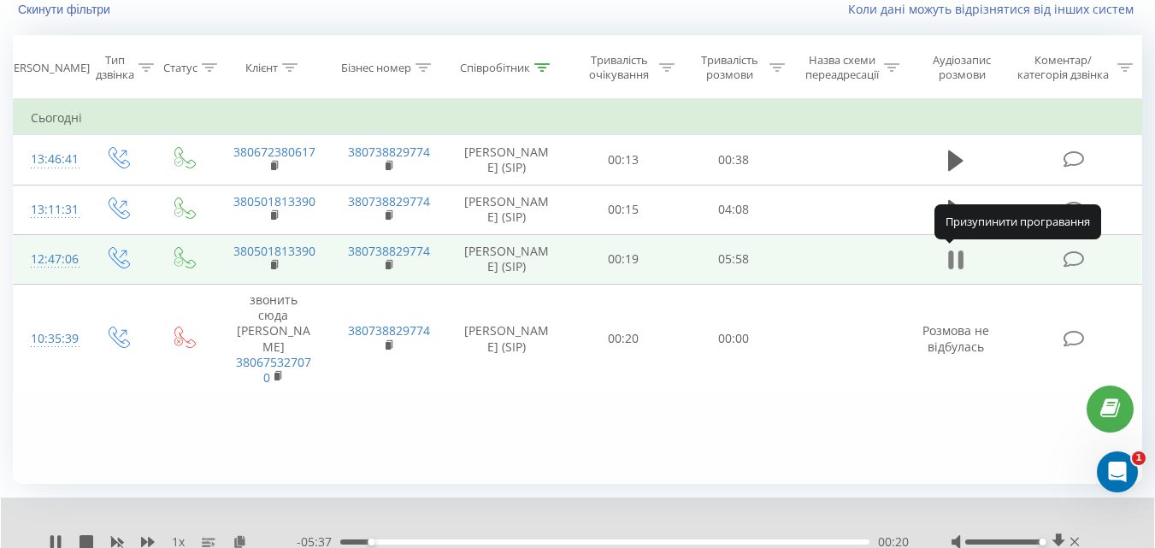
click at [956, 259] on icon at bounding box center [955, 260] width 15 height 24
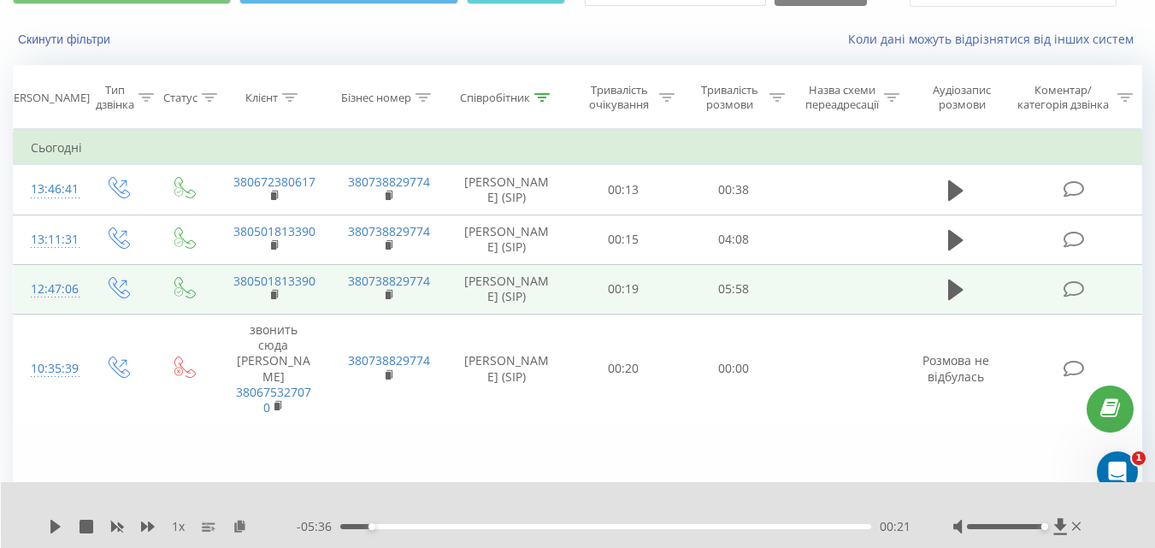
scroll to position [0, 0]
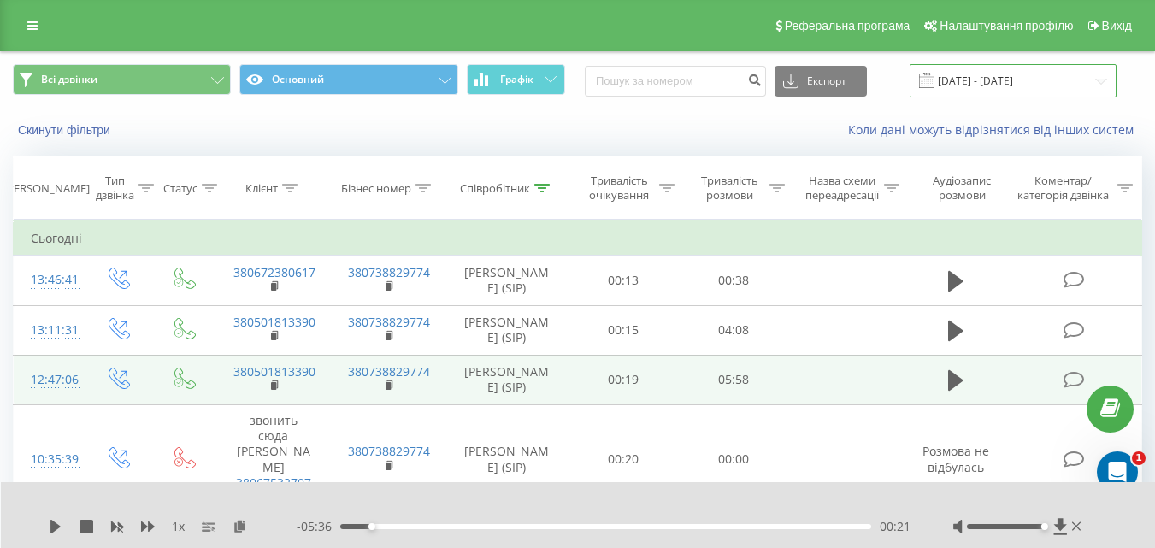
click at [1025, 79] on input "[DATE] - [DATE]" at bounding box center [1013, 80] width 207 height 33
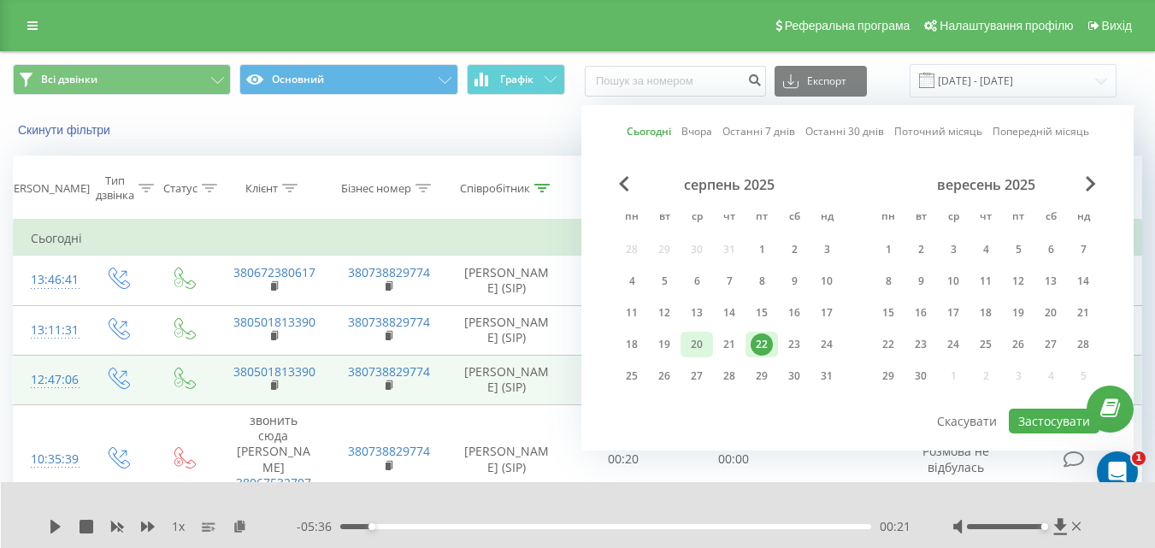
click at [702, 334] on div "20" at bounding box center [697, 344] width 22 height 22
click at [1024, 409] on button "Застосувати" at bounding box center [1054, 421] width 91 height 25
drag, startPoint x: 1024, startPoint y: 409, endPoint x: 955, endPoint y: 424, distance: 71.0
click at [0, 0] on div at bounding box center [0, 0] width 0 height 0
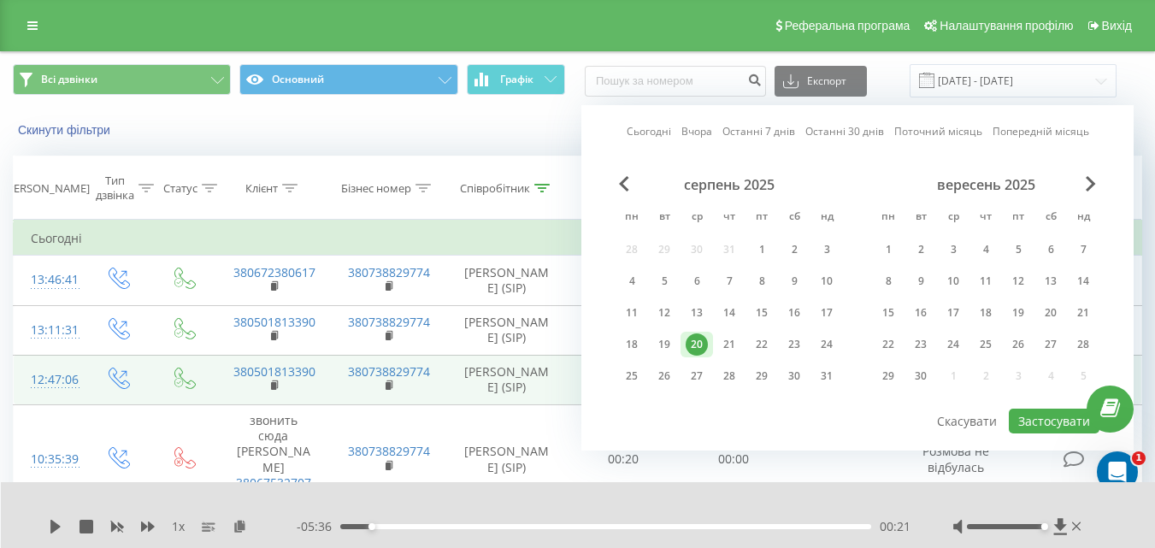
type input "[DATE] - [DATE]"
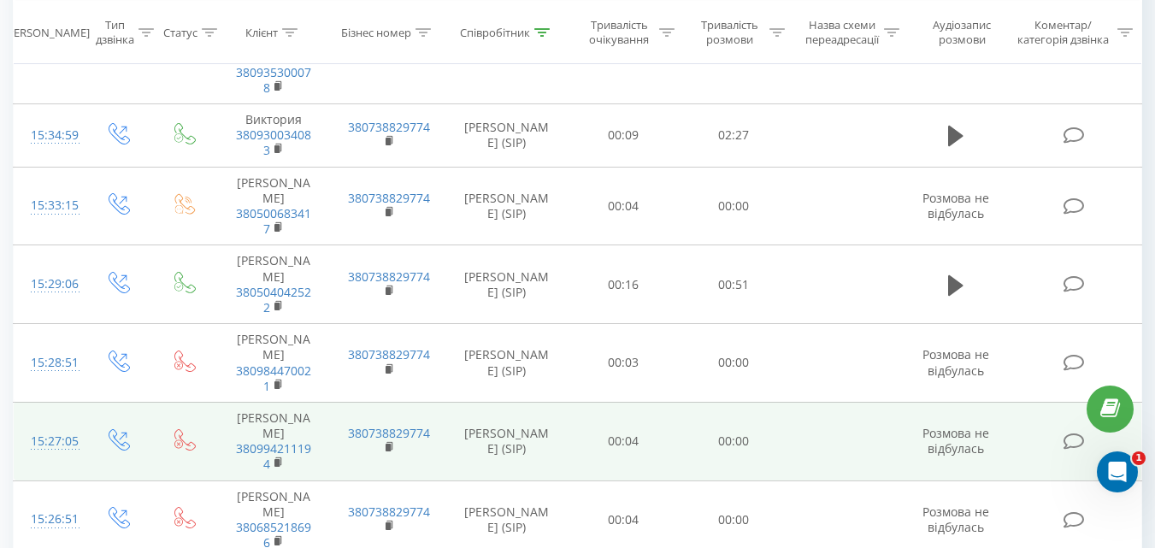
scroll to position [1809, 0]
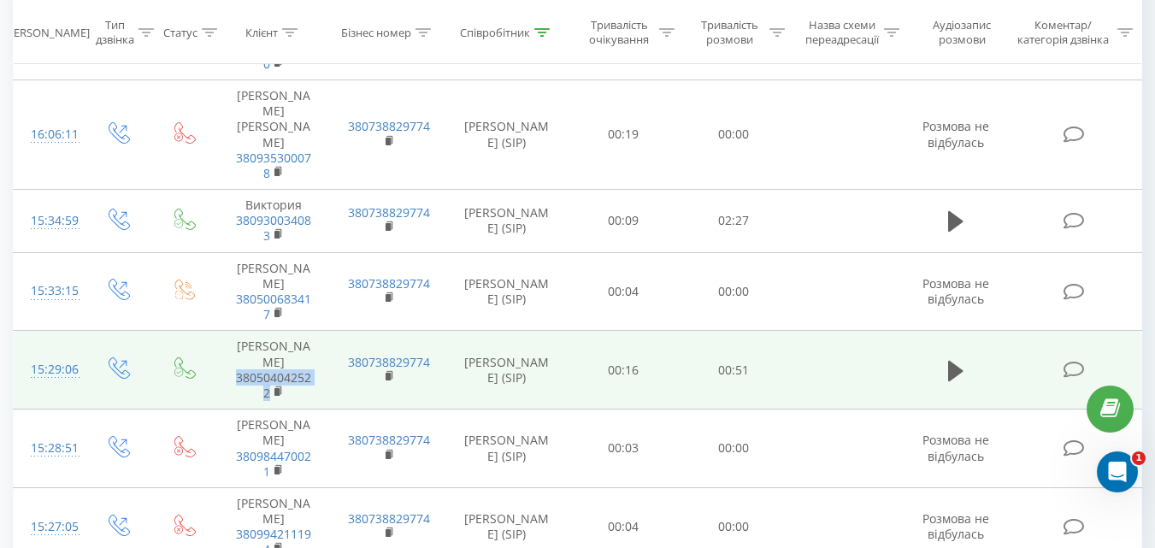
drag, startPoint x: 303, startPoint y: 221, endPoint x: 239, endPoint y: 211, distance: 64.8
click at [239, 370] on span "380504042522" at bounding box center [273, 385] width 80 height 31
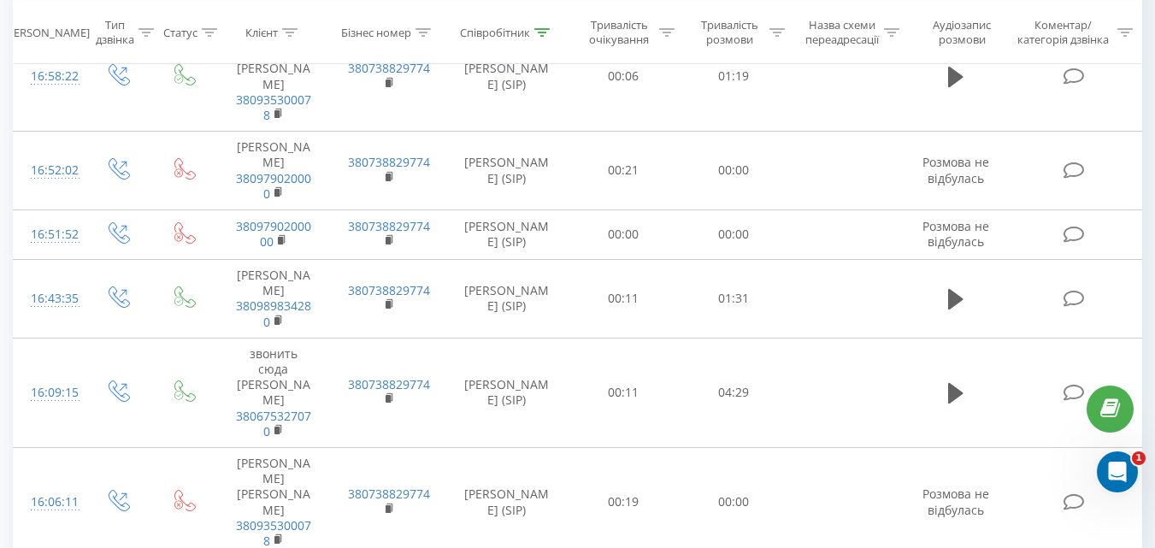
scroll to position [1431, 0]
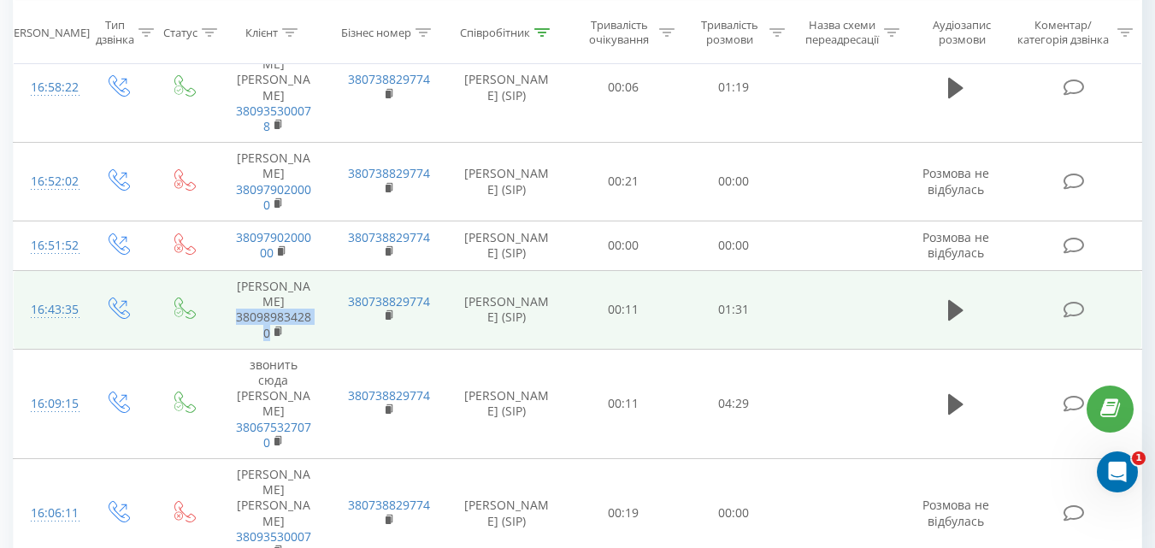
drag, startPoint x: 305, startPoint y: 238, endPoint x: 223, endPoint y: 222, distance: 83.5
click at [223, 271] on td "Валерий 380989834280" at bounding box center [273, 310] width 115 height 79
click at [957, 300] on icon at bounding box center [955, 310] width 15 height 21
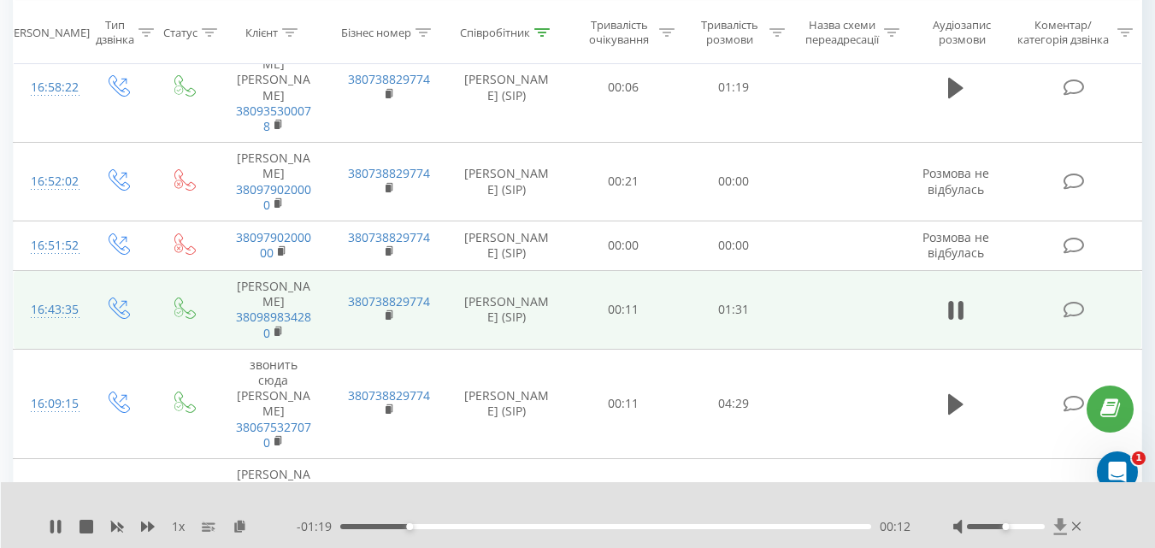
drag, startPoint x: 1008, startPoint y: 522, endPoint x: 1057, endPoint y: 519, distance: 48.8
click at [1057, 519] on div at bounding box center [1019, 526] width 132 height 17
click at [1024, 523] on div at bounding box center [1019, 526] width 132 height 17
drag, startPoint x: 1007, startPoint y: 525, endPoint x: 1053, endPoint y: 529, distance: 46.4
click at [1053, 529] on div at bounding box center [1019, 526] width 132 height 17
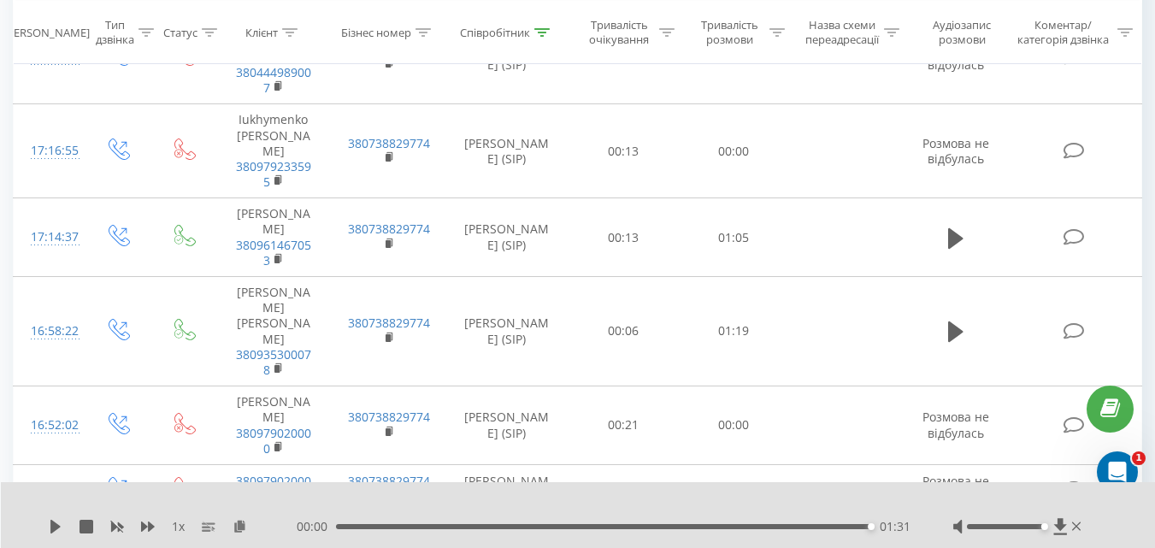
scroll to position [1182, 0]
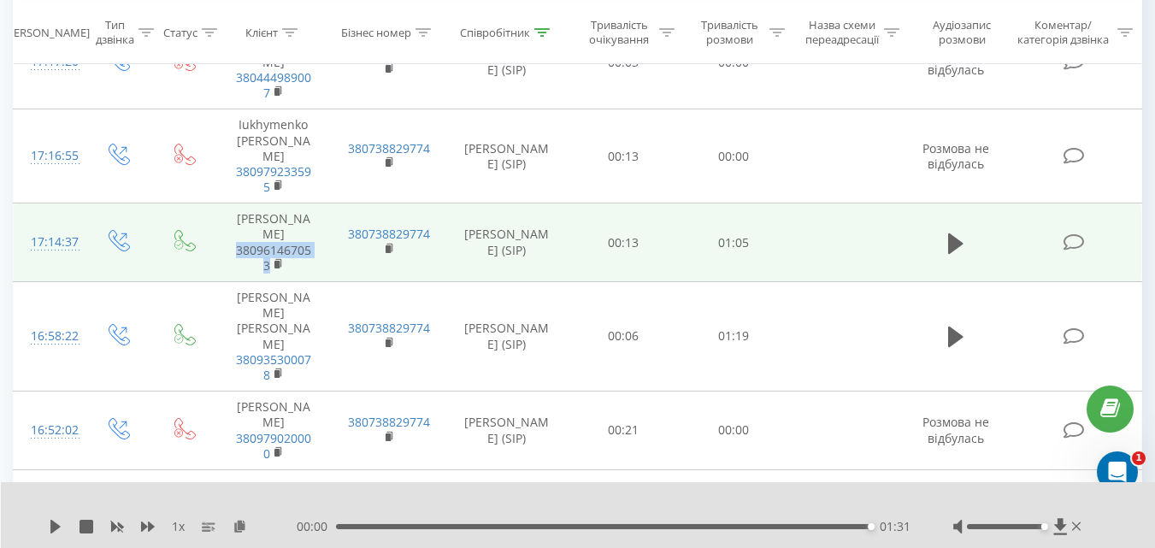
drag, startPoint x: 236, startPoint y: 190, endPoint x: 221, endPoint y: 175, distance: 21.2
click at [221, 204] on td "Алина 380961467053" at bounding box center [273, 243] width 115 height 79
click at [957, 233] on icon at bounding box center [955, 243] width 15 height 21
